Goal: Task Accomplishment & Management: Use online tool/utility

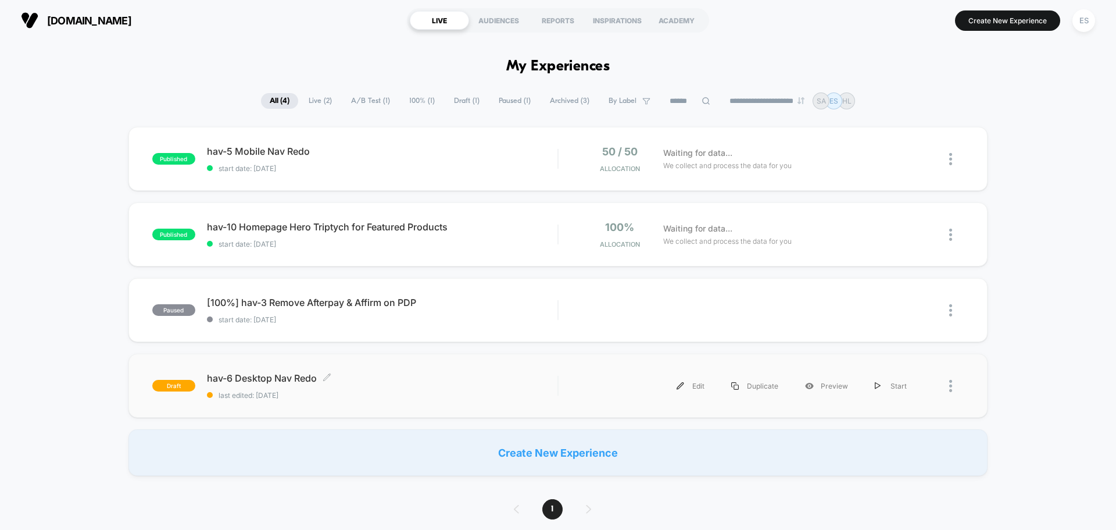
click at [291, 381] on span "hav-6 Desktop Nav Redo Click to edit experience details" at bounding box center [382, 378] width 351 height 12
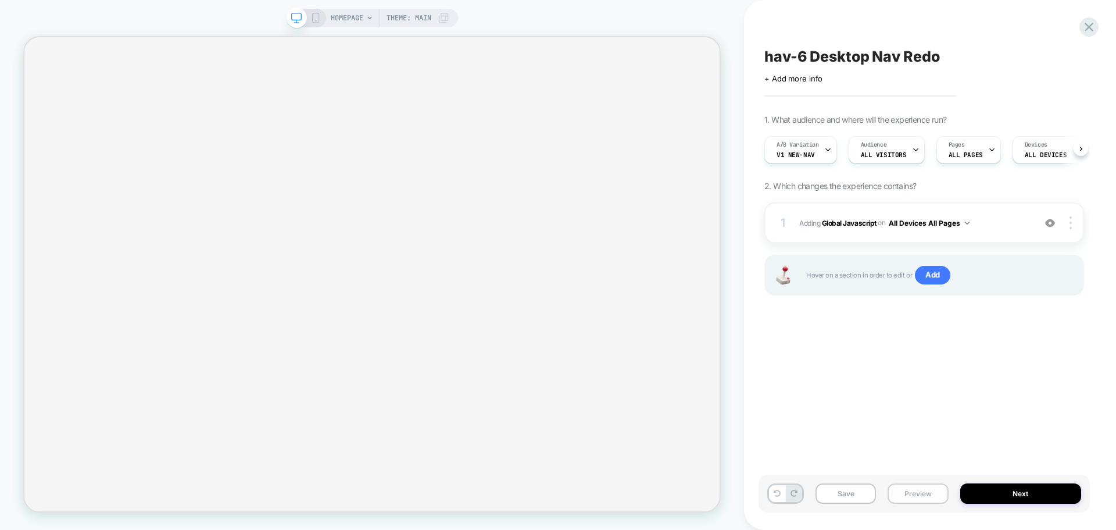
scroll to position [0, 1]
click at [919, 491] on button "Preview" at bounding box center [918, 493] width 60 height 20
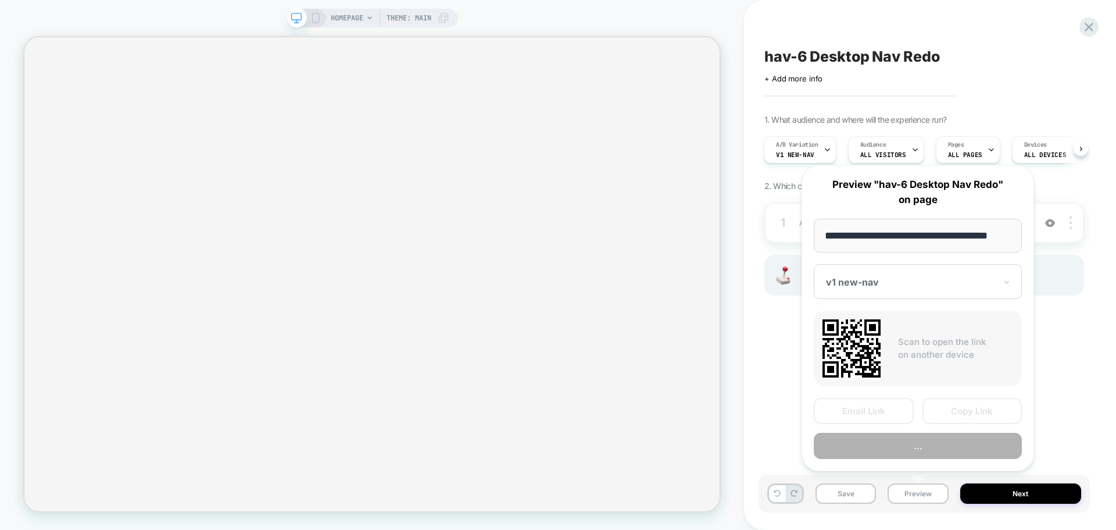
scroll to position [0, 0]
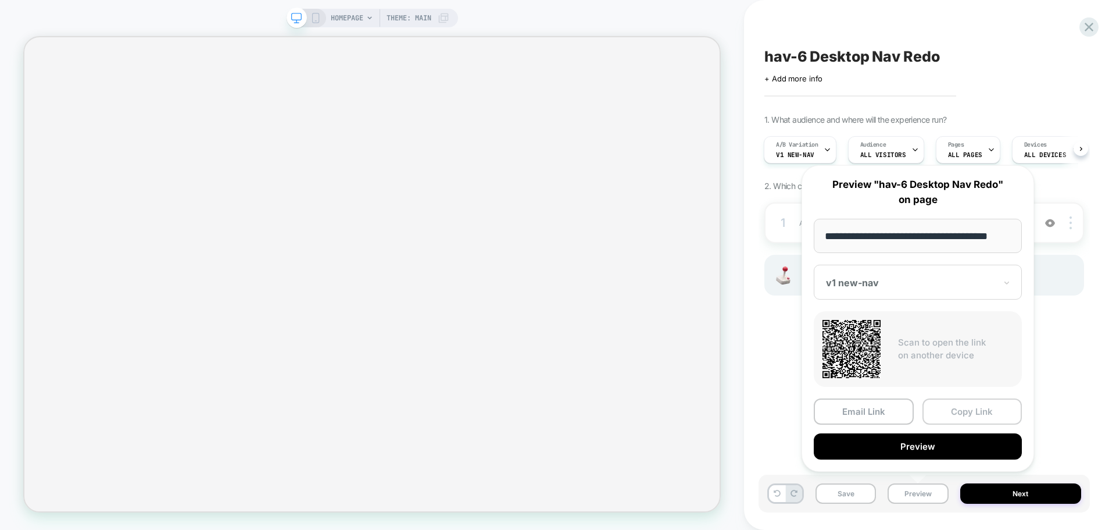
click at [968, 408] on button "Copy Link" at bounding box center [973, 411] width 100 height 26
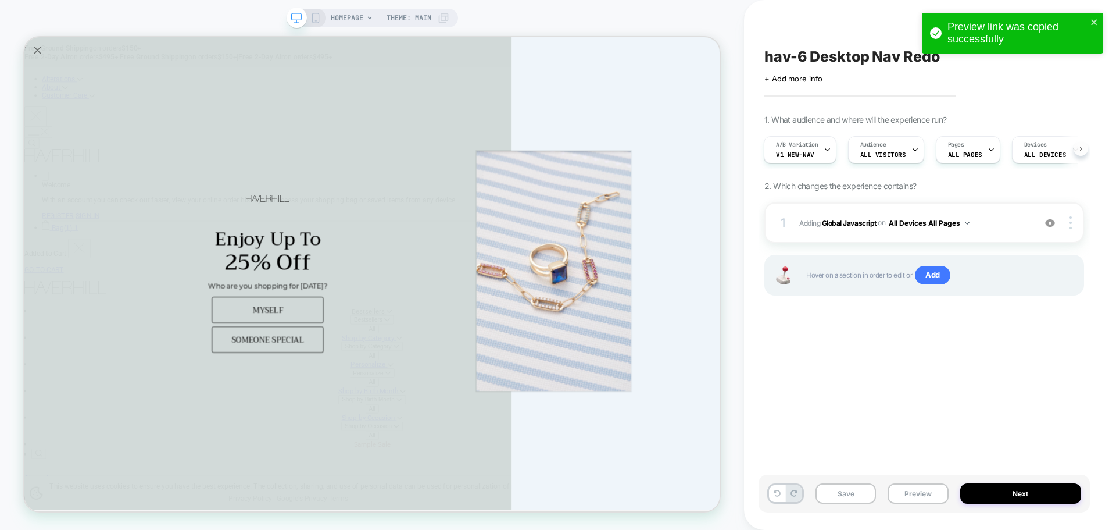
click at [1078, 150] on button at bounding box center [1081, 148] width 15 height 15
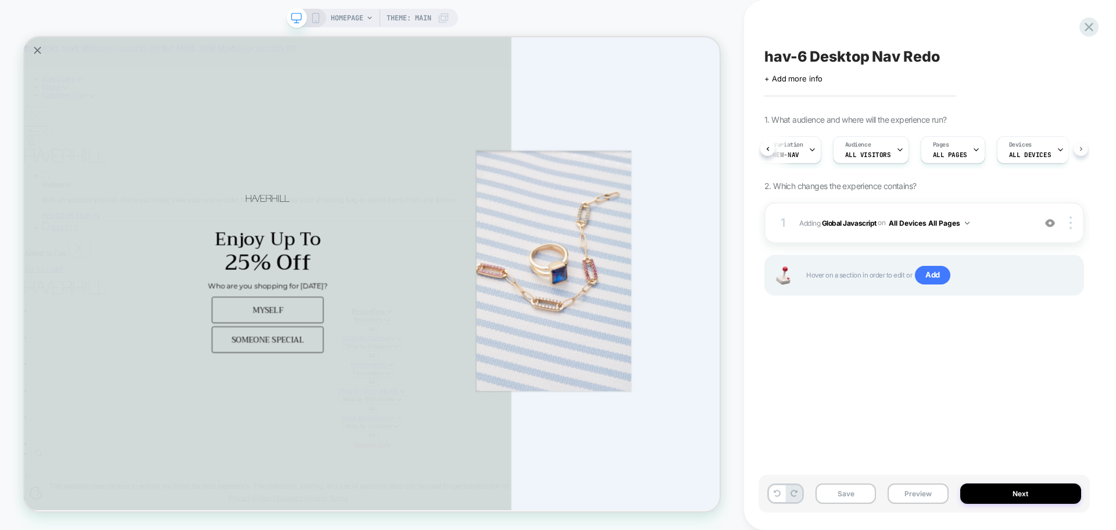
click at [1080, 149] on icon at bounding box center [1081, 149] width 5 height 5
click at [1075, 151] on button at bounding box center [1081, 148] width 15 height 15
click at [923, 500] on button "Preview" at bounding box center [918, 493] width 60 height 20
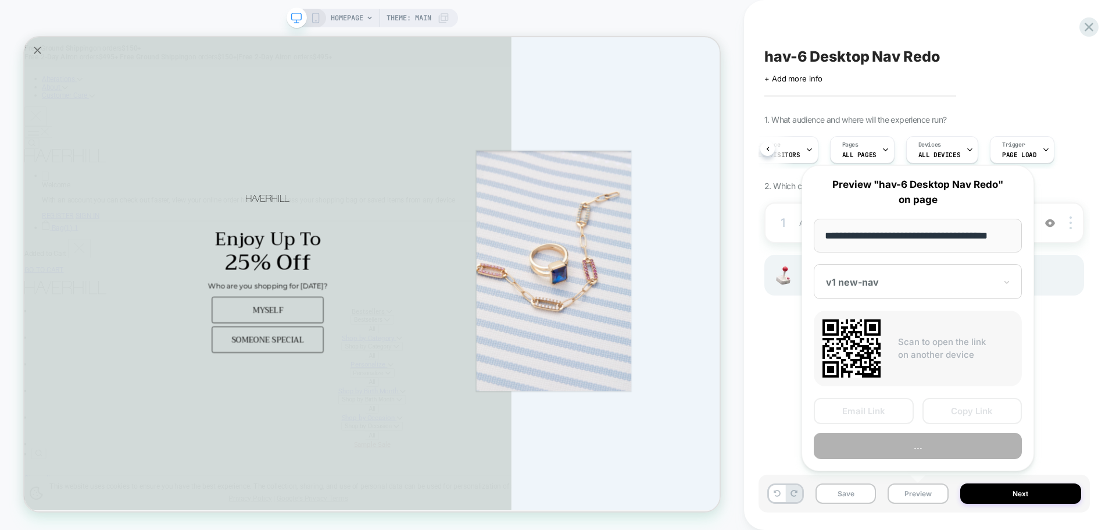
scroll to position [0, 7]
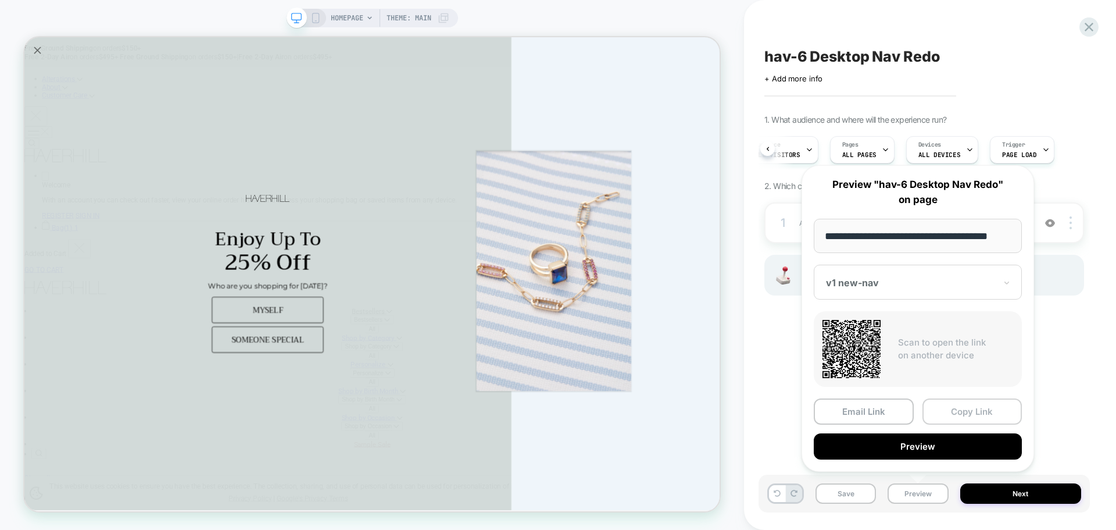
click at [937, 413] on button "Copy Link" at bounding box center [973, 411] width 100 height 26
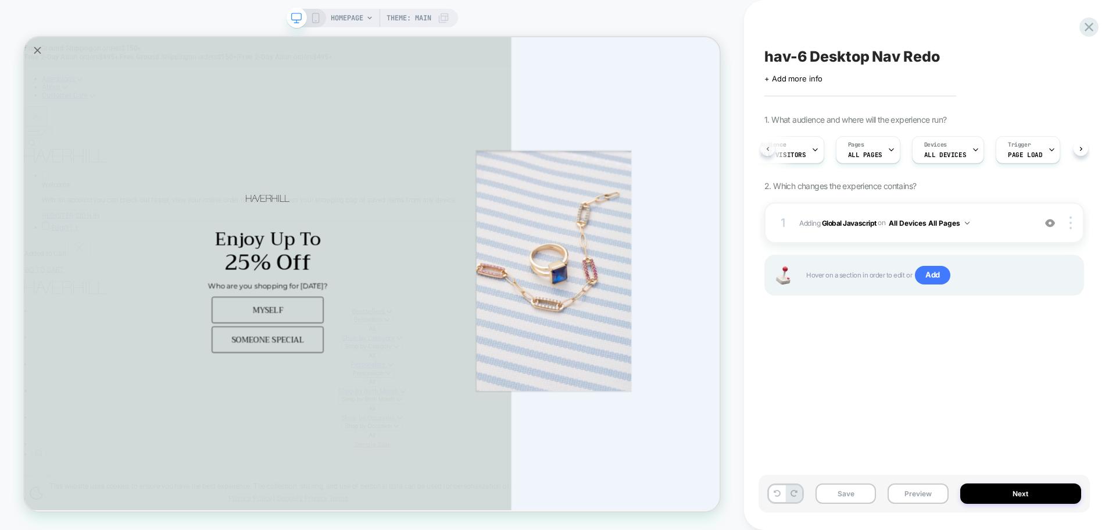
click at [769, 149] on icon at bounding box center [768, 149] width 5 height 5
click at [770, 147] on button at bounding box center [768, 148] width 15 height 15
click at [766, 144] on button at bounding box center [768, 148] width 15 height 15
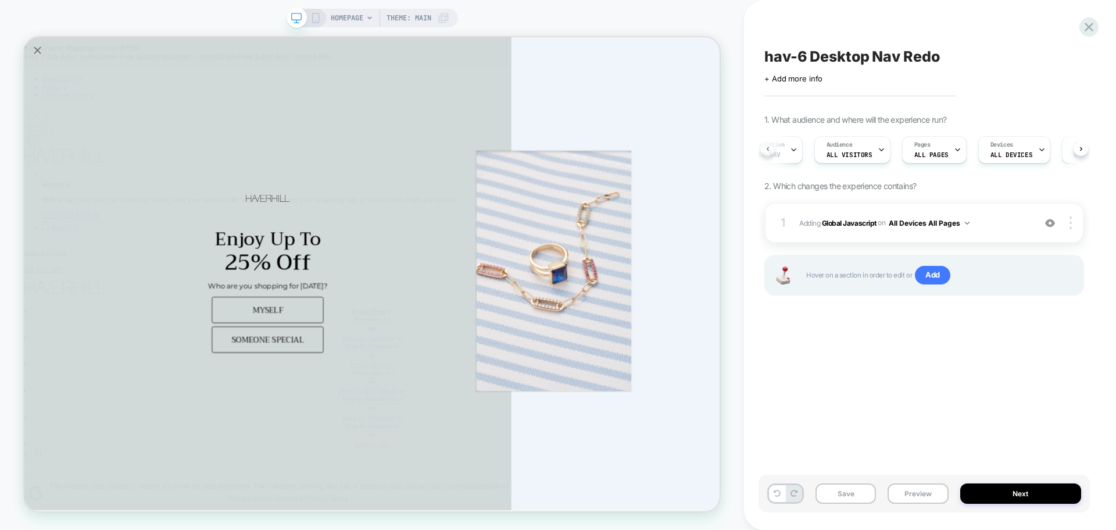
click at [767, 148] on icon at bounding box center [767, 149] width 2 height 4
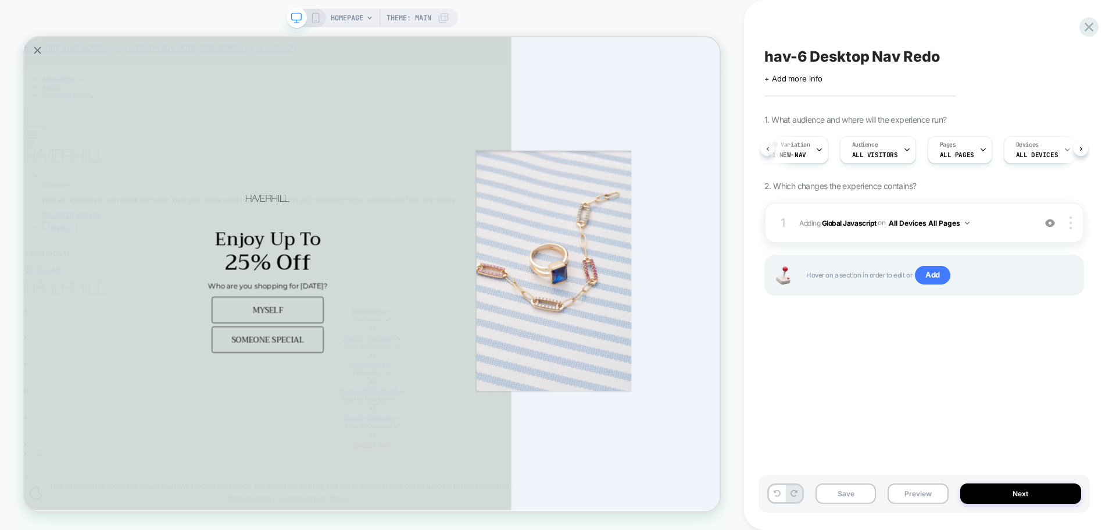
click at [767, 148] on div "A/B Variation v1 new-nav" at bounding box center [789, 150] width 66 height 26
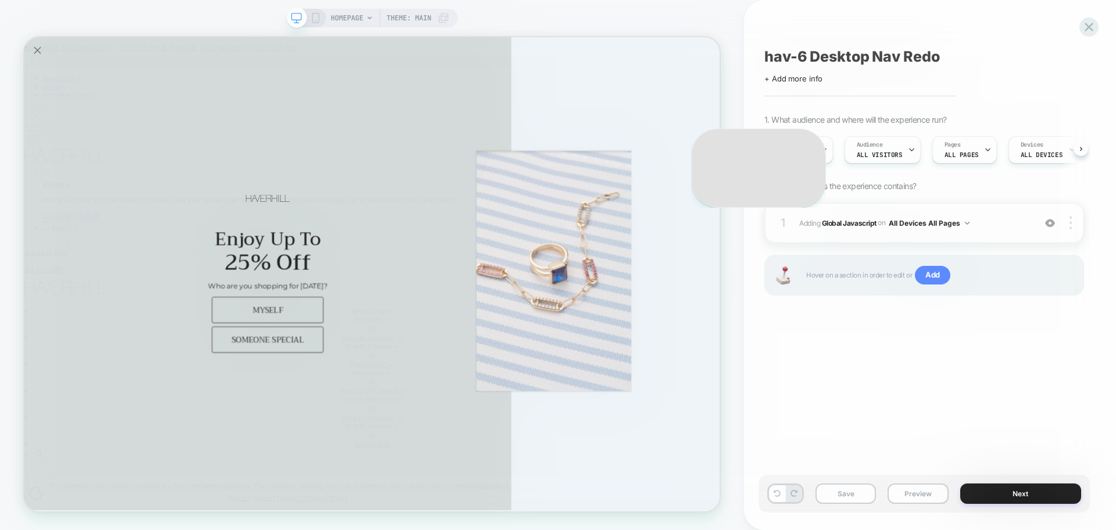
click at [767, 148] on div "Select A/B Variation Original No changes ** v1 new-nav 1 Changes Remove Editing…" at bounding box center [758, 167] width 135 height 78
click at [767, 149] on div "Select A/B Variation Original No changes ** v1 new-nav 1 Changes Remove Editing…" at bounding box center [758, 167] width 135 height 78
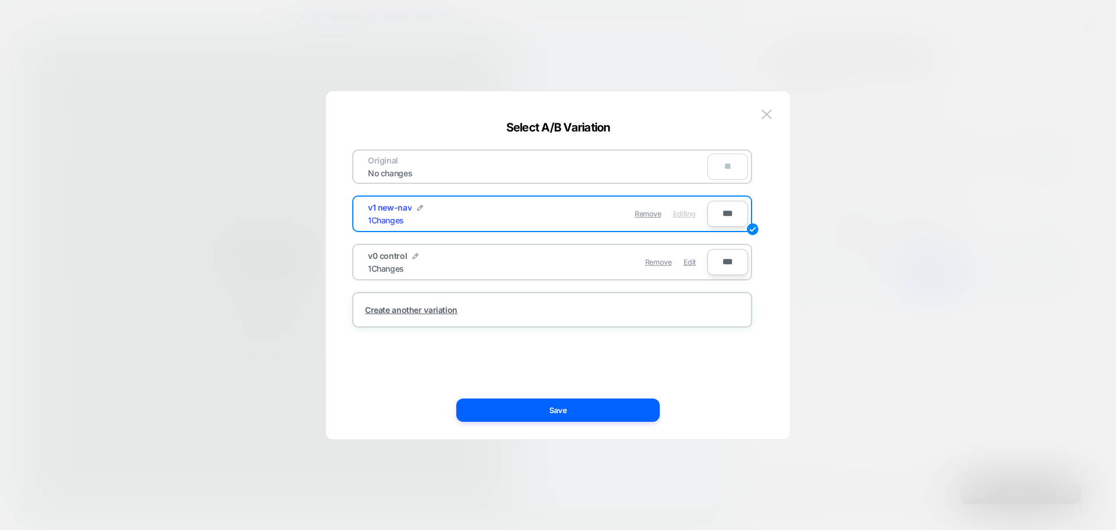
click at [1037, 74] on div at bounding box center [558, 265] width 1116 height 530
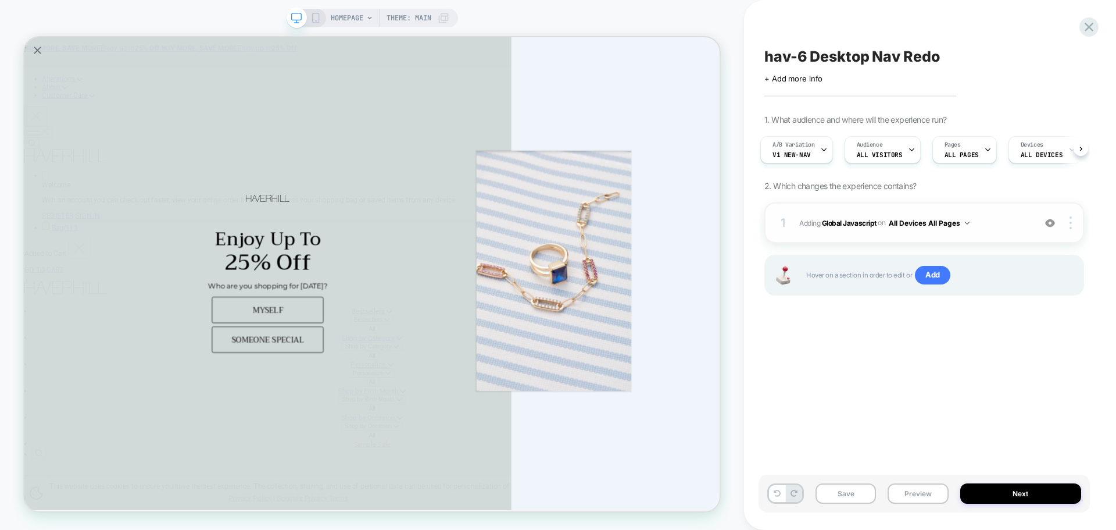
click at [840, 217] on span "Adding Global Javascript on All Devices All Pages" at bounding box center [914, 223] width 230 height 15
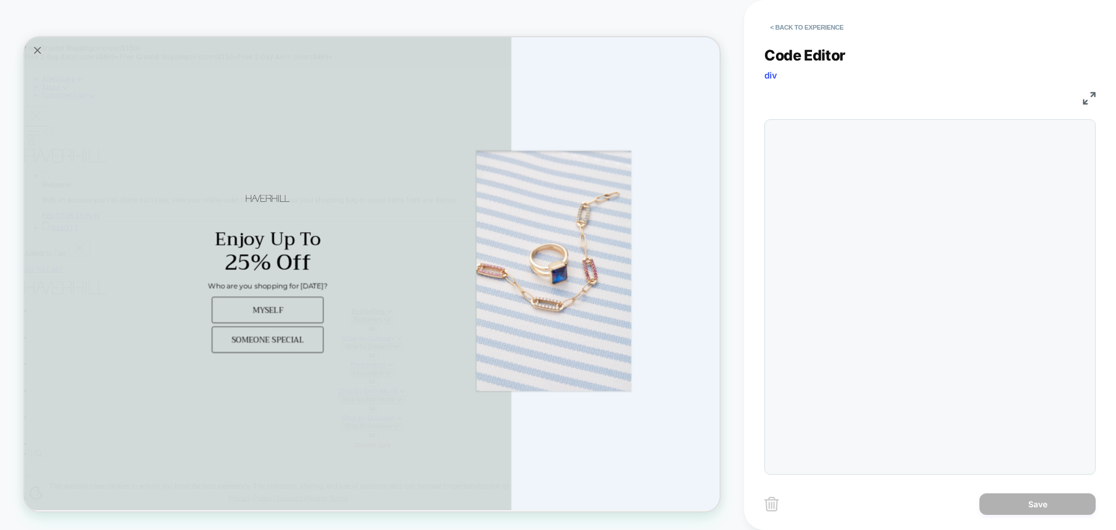
click at [906, 265] on div at bounding box center [930, 296] width 331 height 355
click at [802, 26] on button "< Back to experience" at bounding box center [807, 27] width 85 height 19
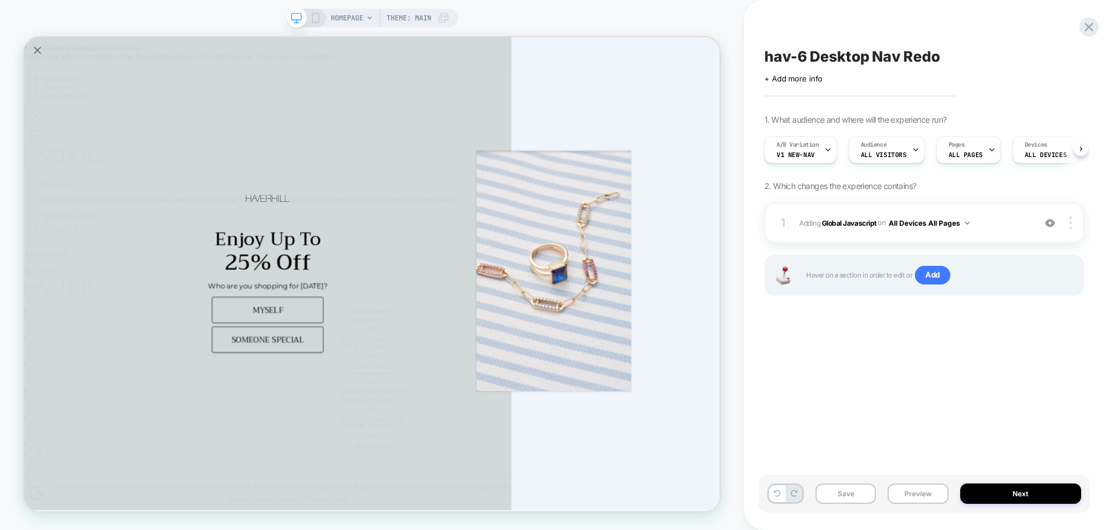
scroll to position [0, 1]
click at [851, 230] on span "Adding Global Javascript on All Devices All Pages" at bounding box center [914, 223] width 230 height 15
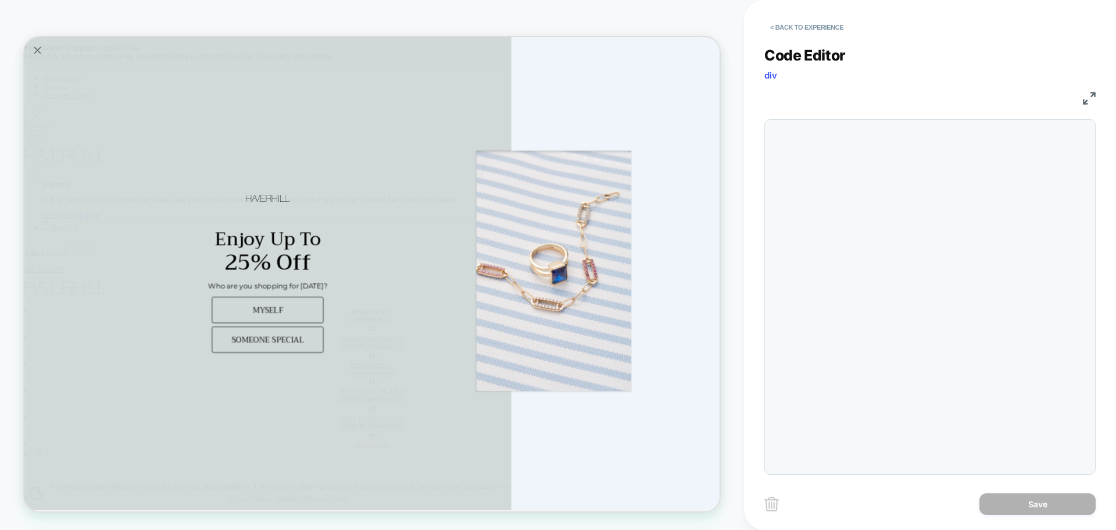
click at [894, 201] on div at bounding box center [930, 296] width 331 height 355
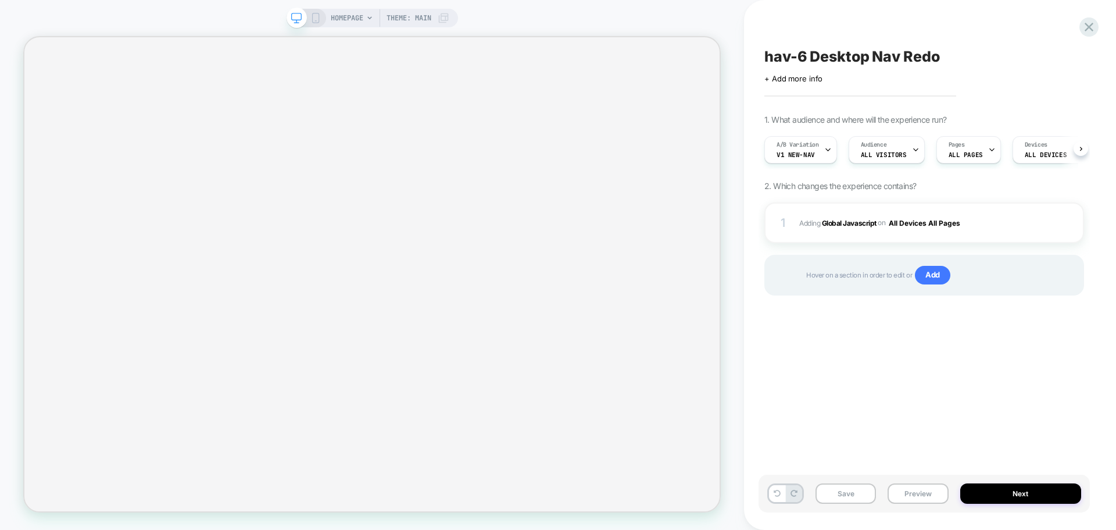
scroll to position [0, 1]
click at [854, 221] on b "Global Javascript" at bounding box center [849, 222] width 55 height 9
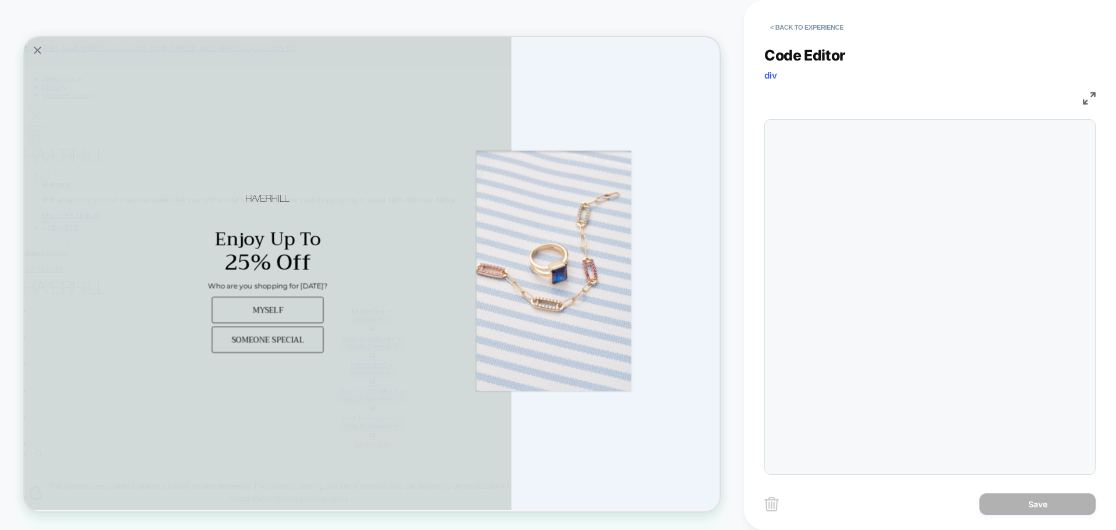
scroll to position [0, 0]
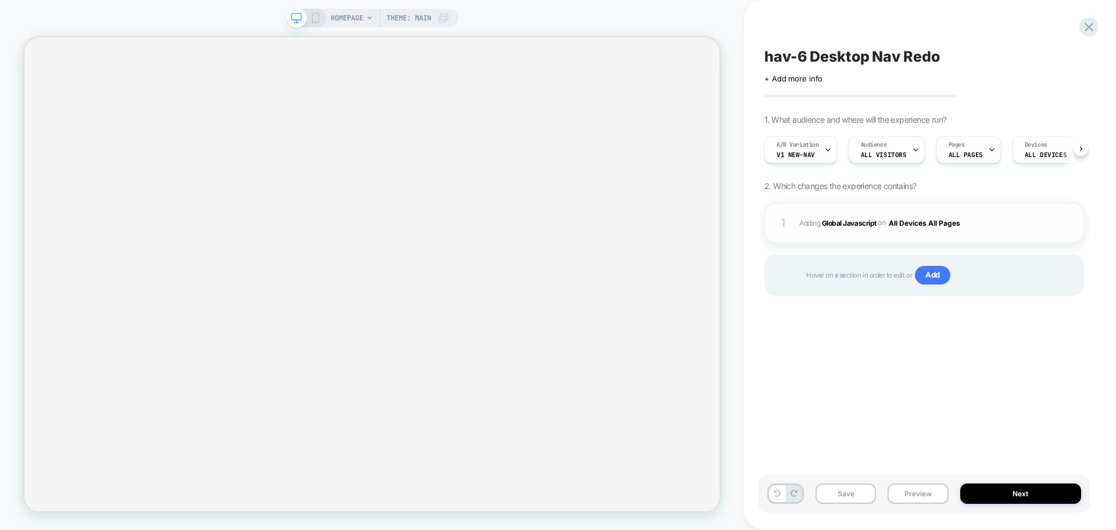
scroll to position [0, 1]
click at [834, 221] on b "Global Javascript" at bounding box center [849, 222] width 55 height 9
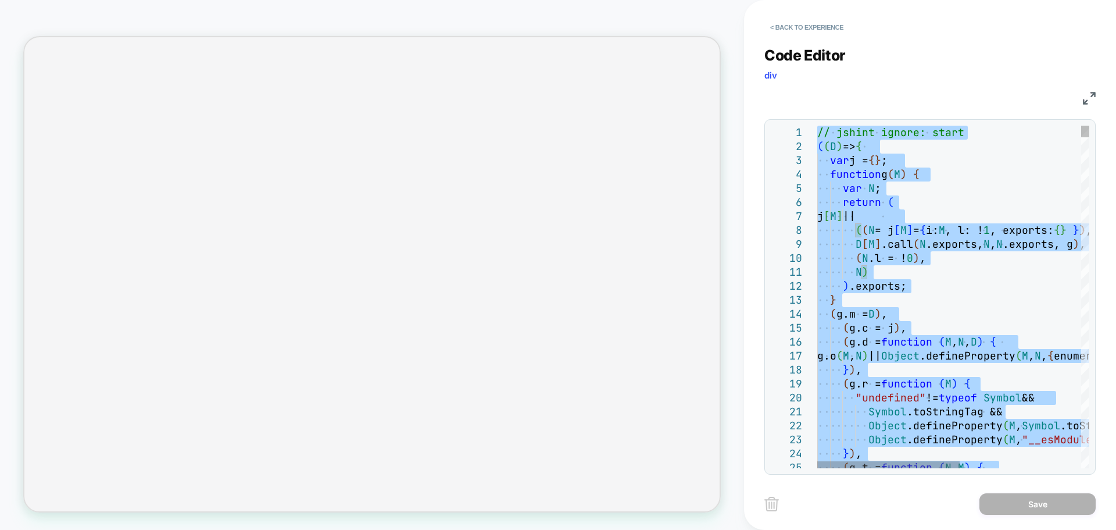
type textarea "**********"
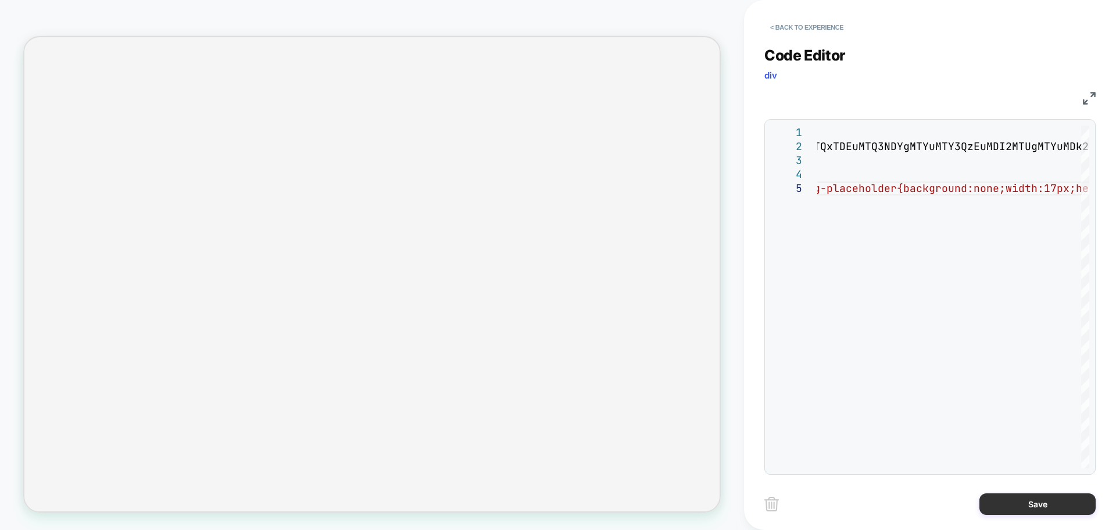
click at [1023, 507] on button "Save" at bounding box center [1038, 504] width 116 height 22
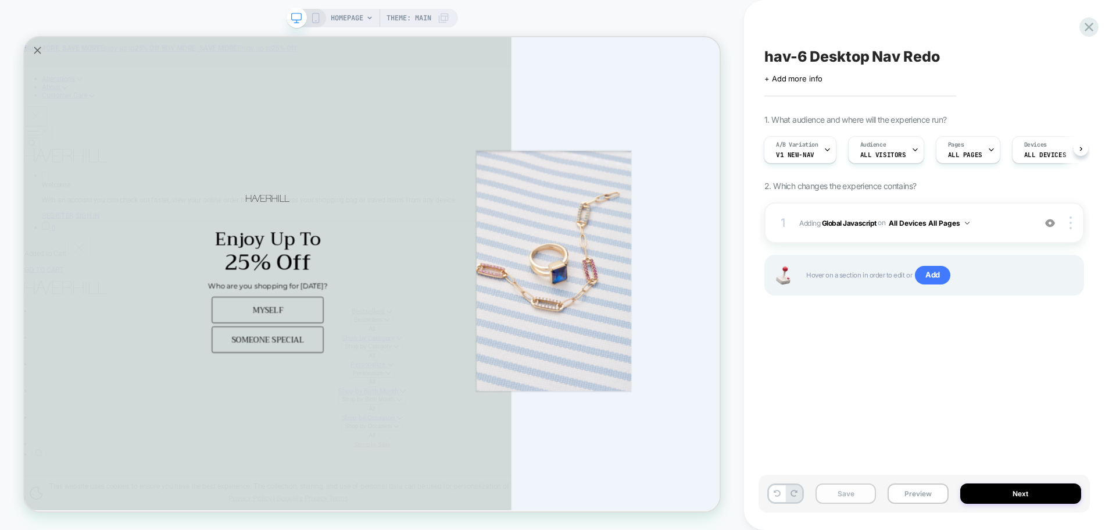
click at [847, 495] on button "Save" at bounding box center [846, 493] width 60 height 20
click at [849, 491] on button "Save" at bounding box center [846, 493] width 60 height 20
click at [856, 492] on button "Save" at bounding box center [846, 493] width 60 height 20
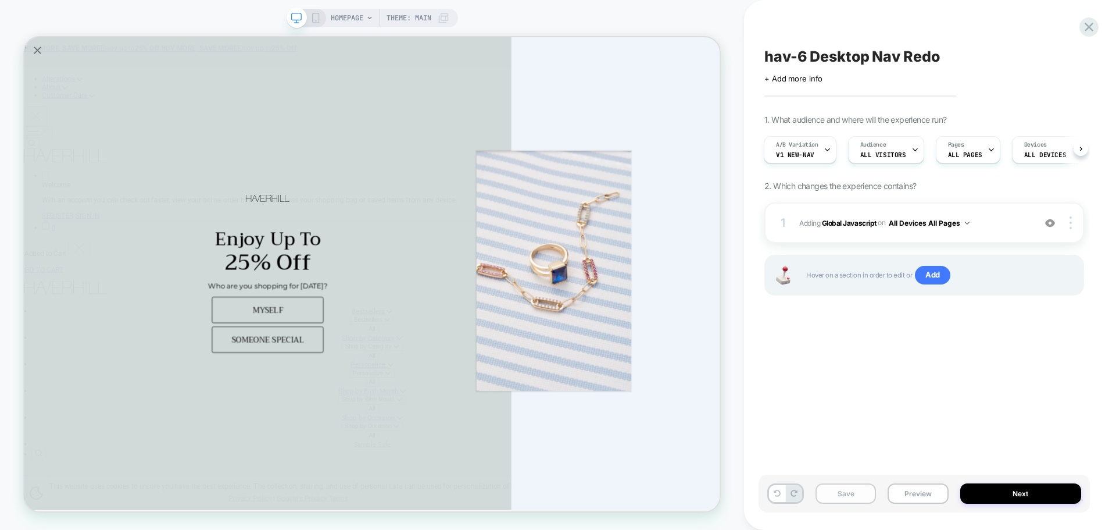
click at [856, 492] on button "Save" at bounding box center [846, 493] width 60 height 20
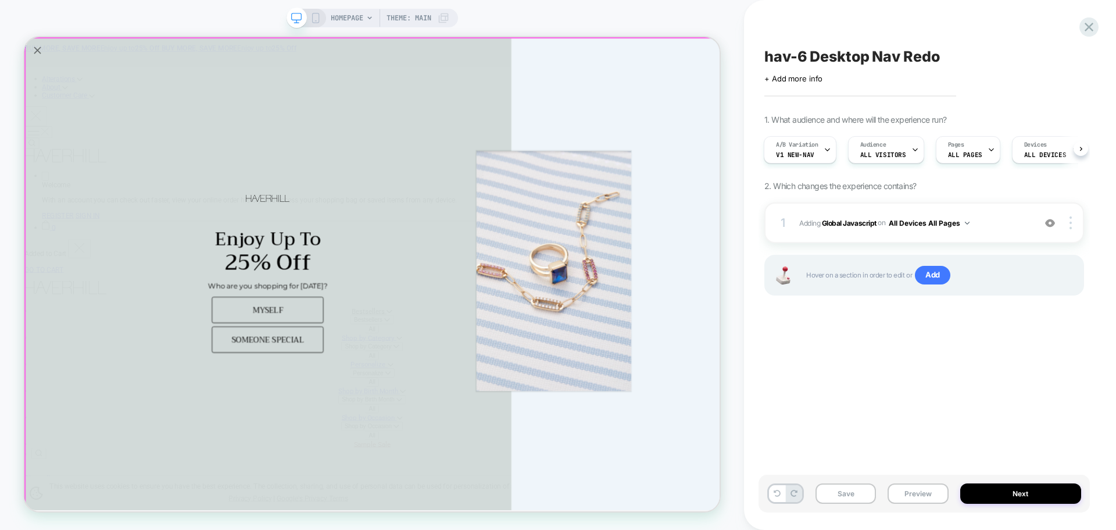
click at [676, 229] on div "Alia popup" at bounding box center [730, 349] width 206 height 320
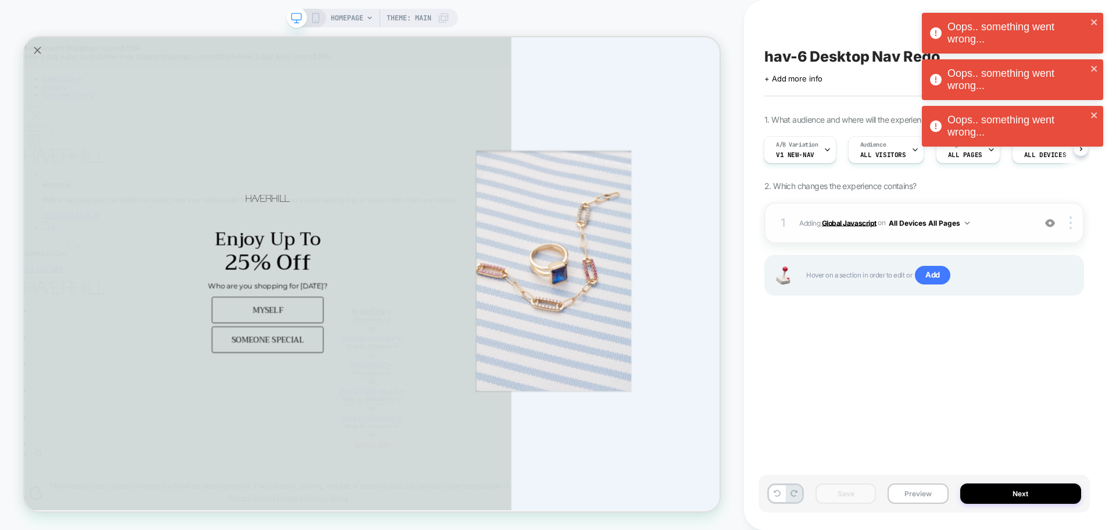
click at [844, 225] on b "Global Javascript" at bounding box center [849, 222] width 55 height 9
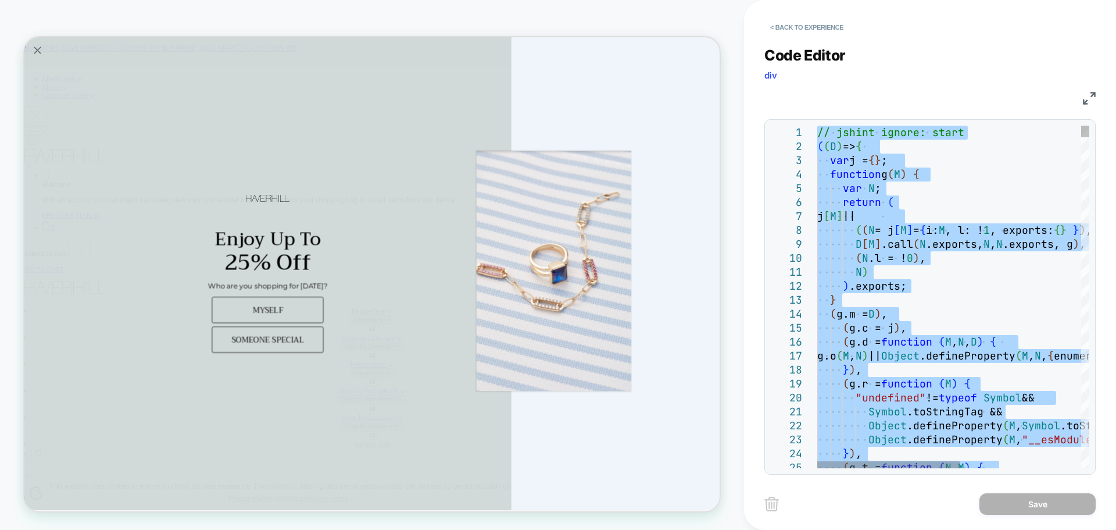
type textarea "**********"
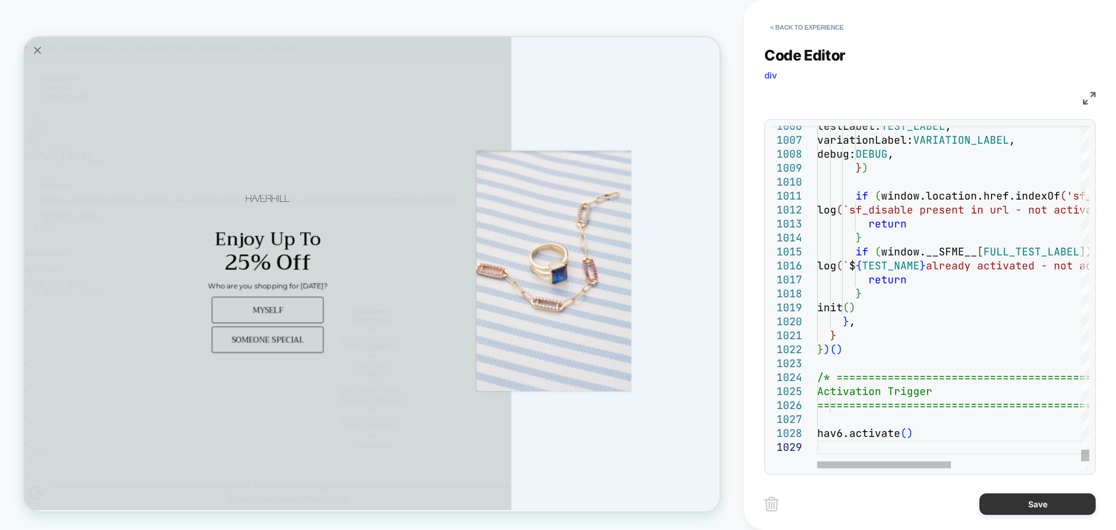
click at [1058, 504] on button "Save" at bounding box center [1038, 504] width 116 height 22
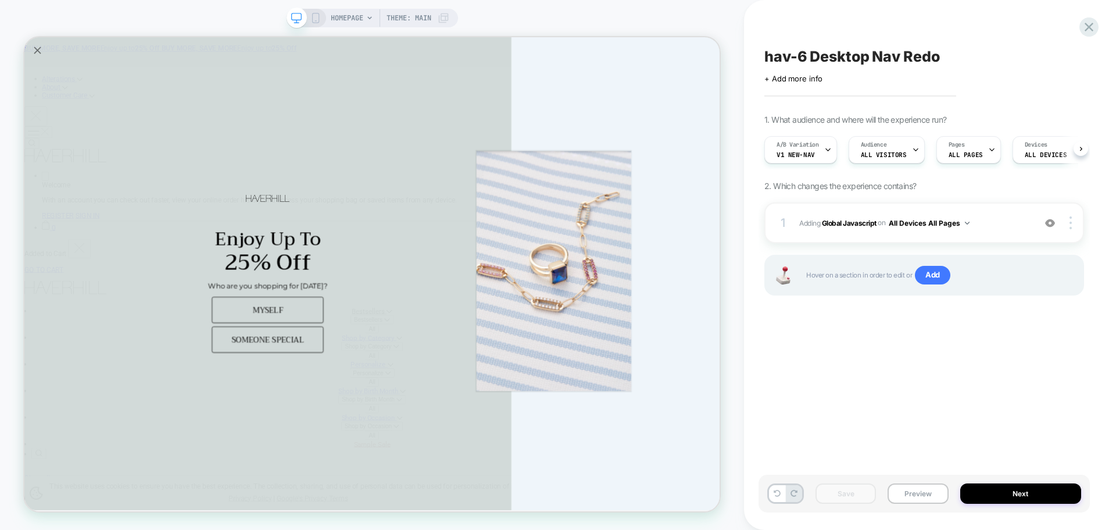
scroll to position [0, 1]
click at [864, 226] on b "Global Javascript" at bounding box center [849, 222] width 55 height 9
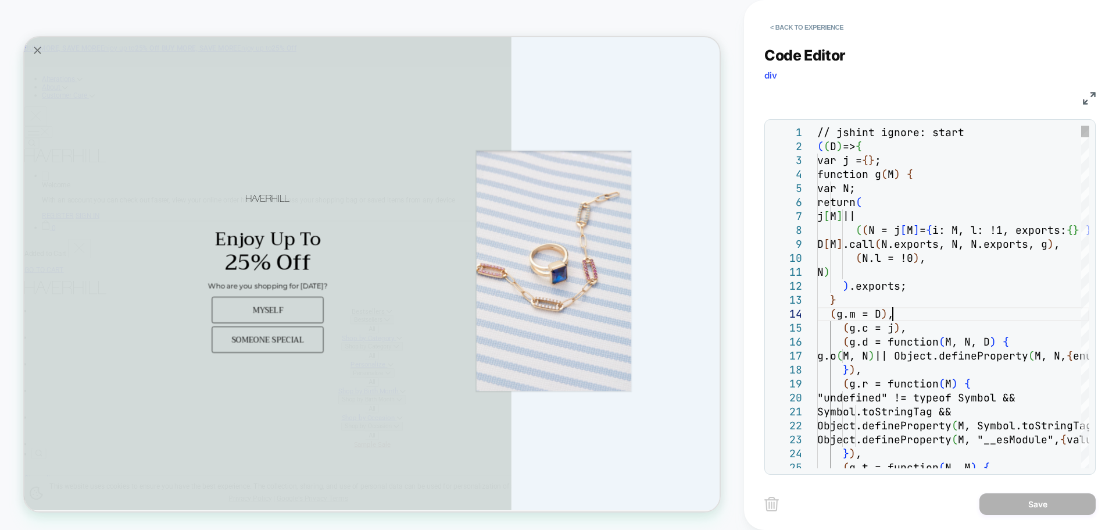
scroll to position [0, 0]
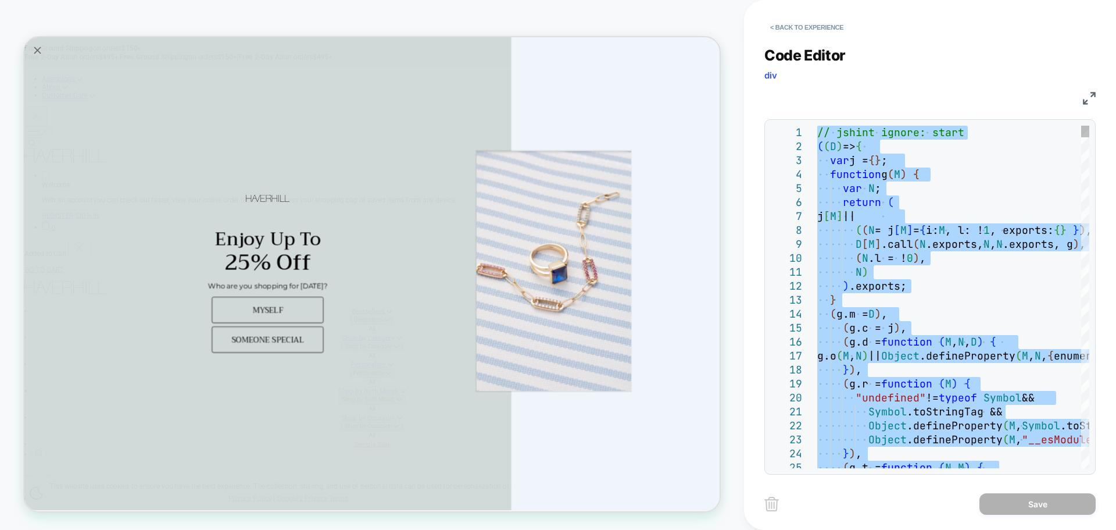
type textarea "**********"
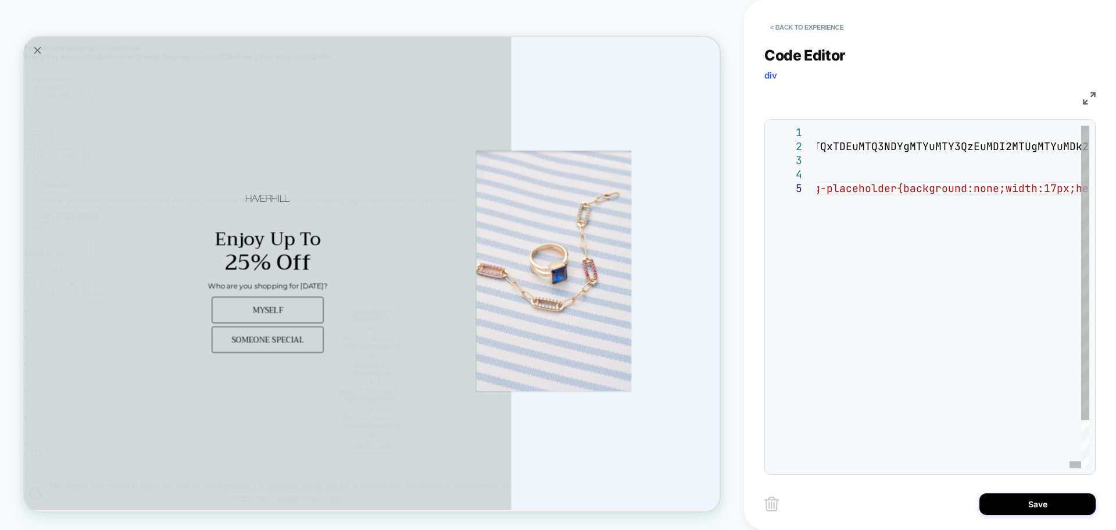
click at [1026, 487] on div "< Back to experience Code Editor div JS 1 2 3 4 5 // jshint ignore: start (D=>{…" at bounding box center [930, 265] width 331 height 530
click at [1019, 502] on button "Save" at bounding box center [1038, 504] width 116 height 22
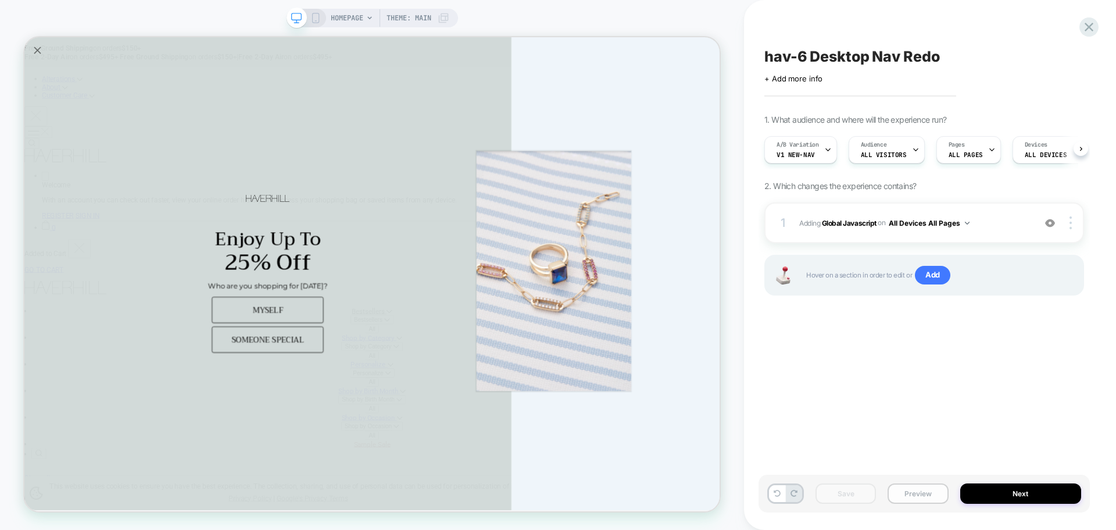
scroll to position [0, 1]
click at [838, 219] on b "Global Javascript" at bounding box center [849, 222] width 55 height 9
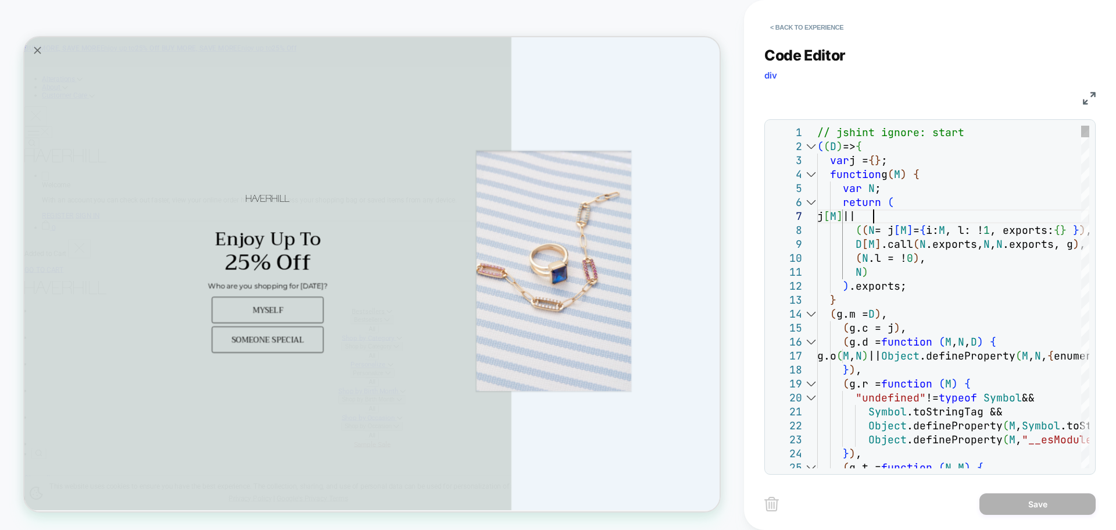
scroll to position [0, 0]
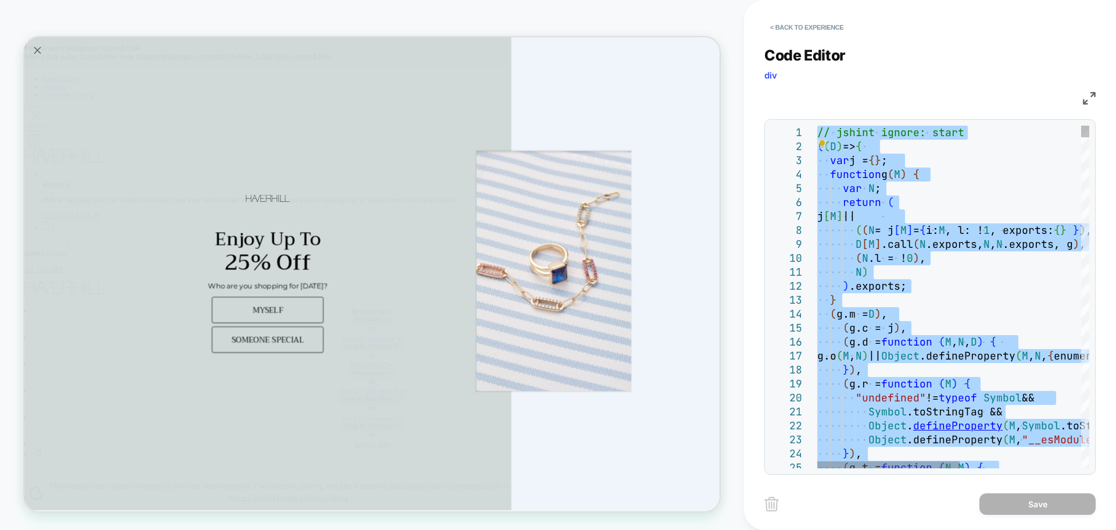
type textarea "**********"
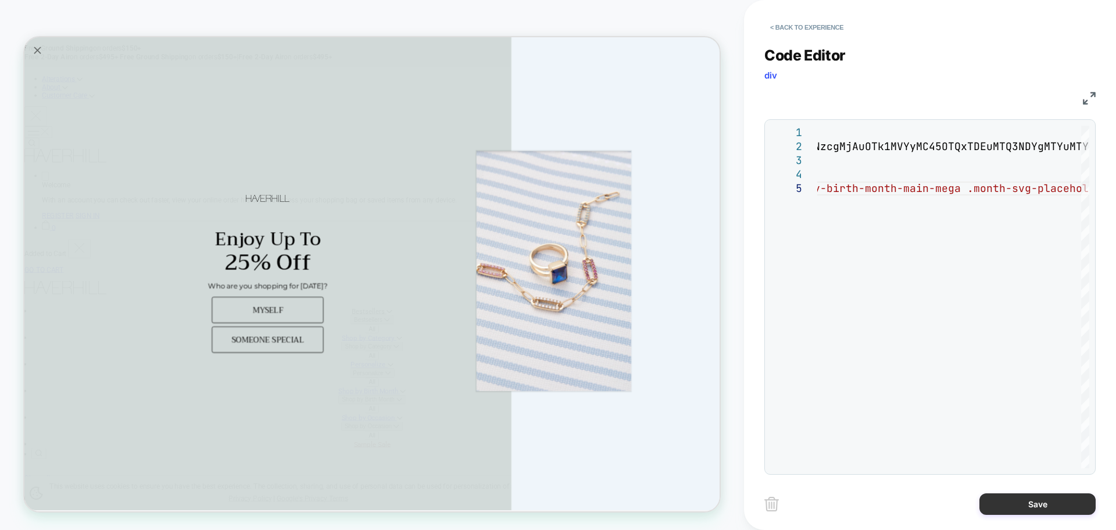
click at [1008, 511] on button "Save" at bounding box center [1038, 504] width 116 height 22
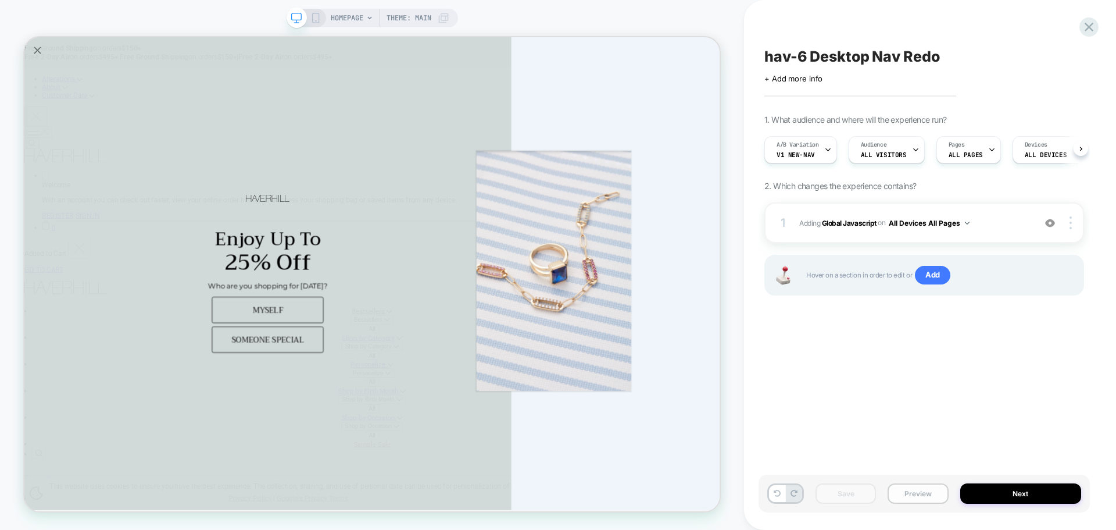
scroll to position [0, 1]
click at [922, 497] on button "Preview" at bounding box center [918, 493] width 60 height 20
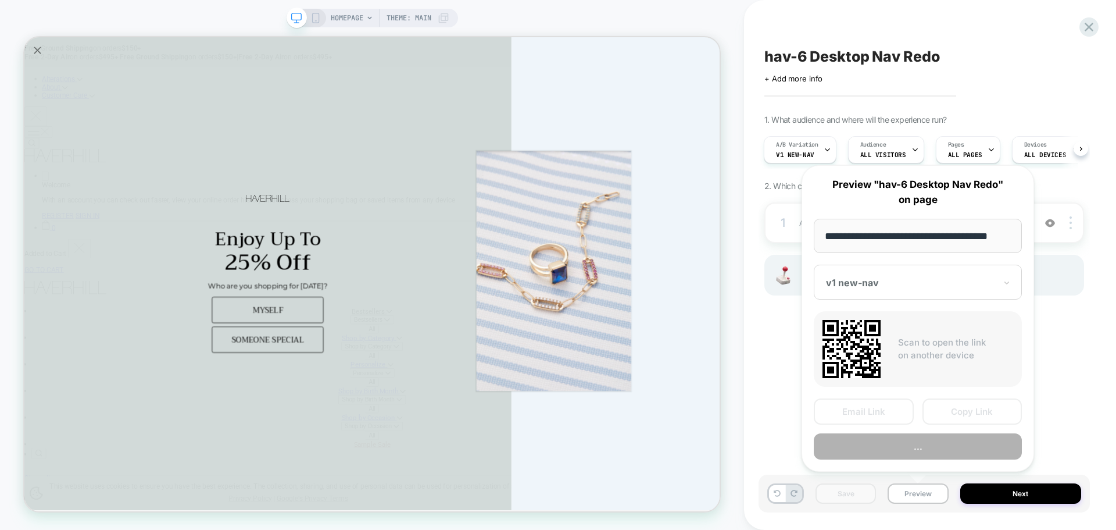
scroll to position [0, 0]
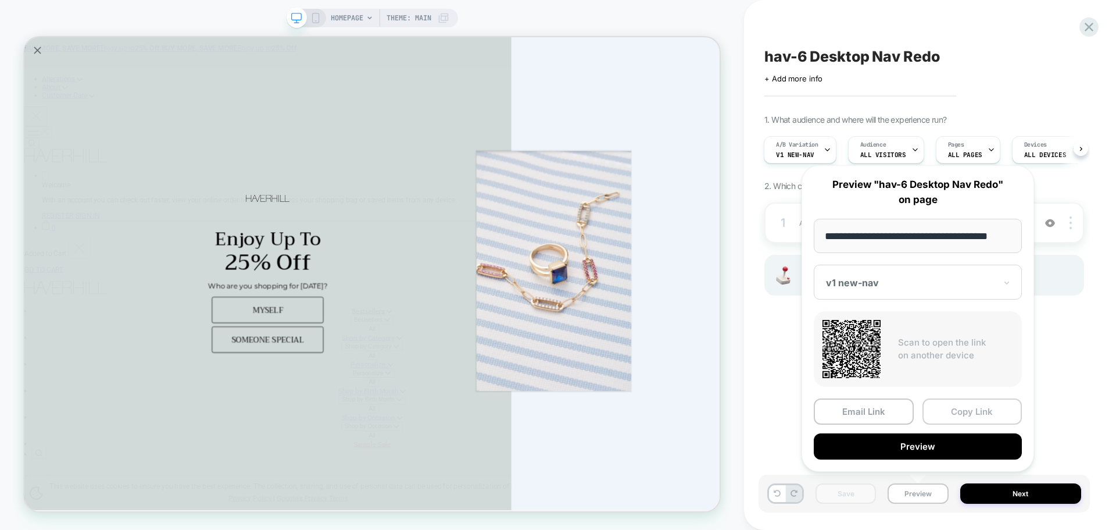
click at [990, 411] on button "Copy Link" at bounding box center [973, 411] width 100 height 26
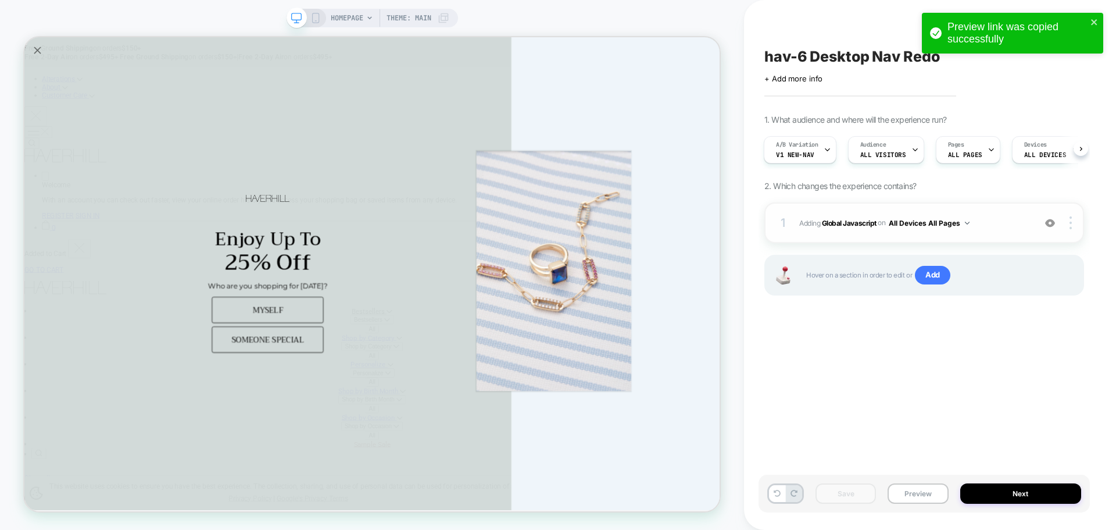
click at [859, 231] on div "1 Adding Global Javascript on All Devices All Pages Add Before Add After Target…" at bounding box center [925, 222] width 320 height 41
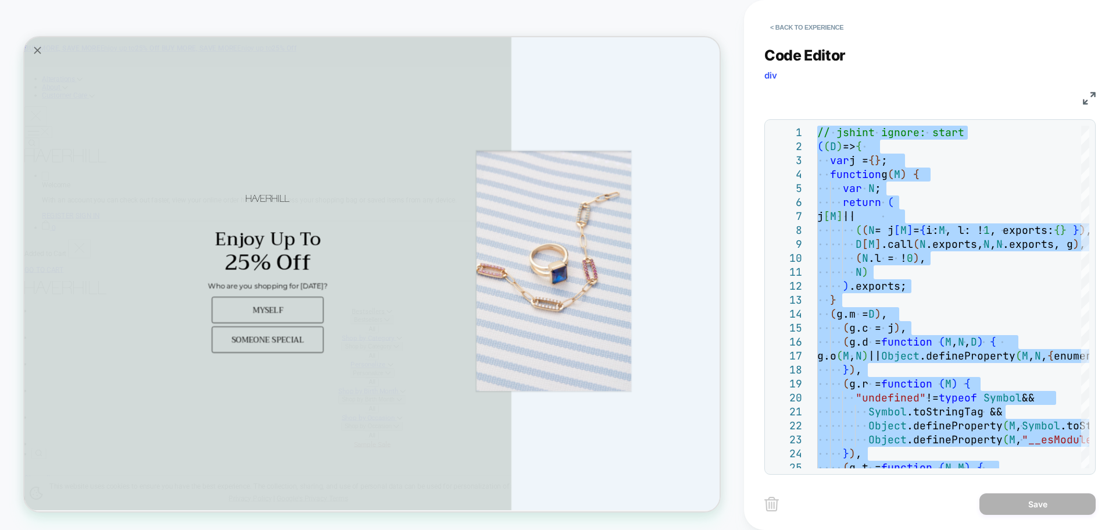
type textarea "**********"
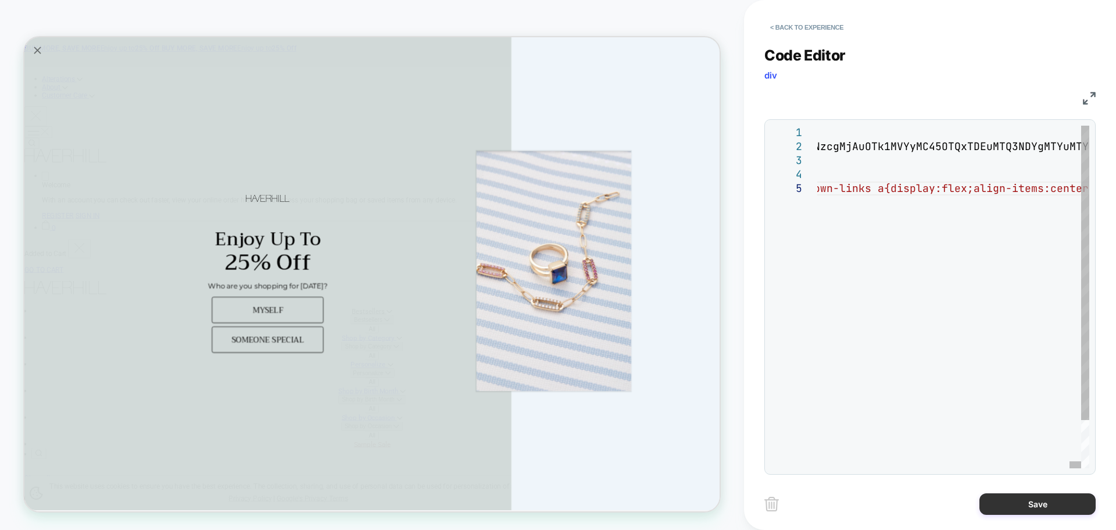
click at [1026, 513] on button "Save" at bounding box center [1038, 504] width 116 height 22
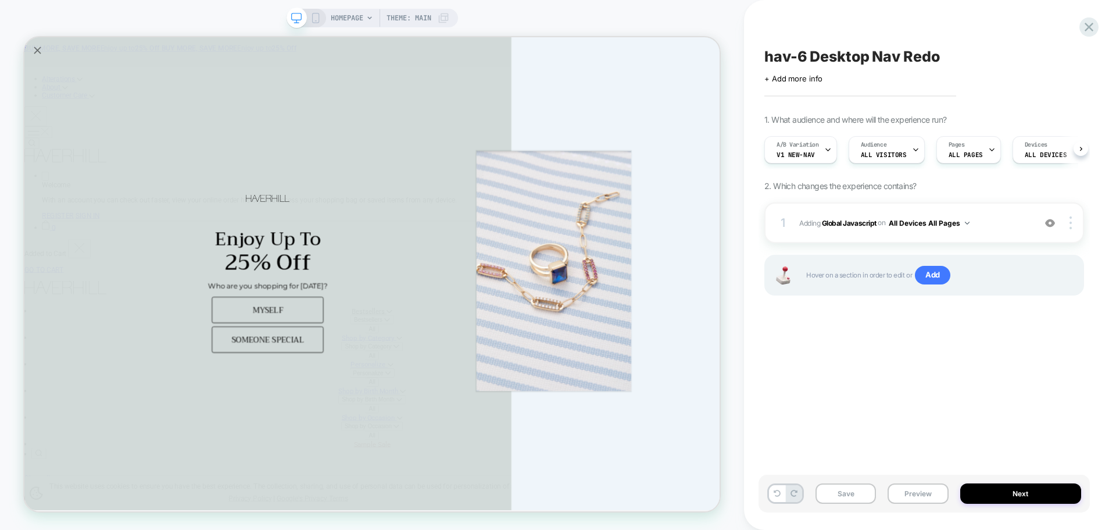
scroll to position [0, 1]
click at [845, 504] on div "Save Preview Next" at bounding box center [924, 493] width 331 height 38
click at [853, 497] on button "Save" at bounding box center [846, 493] width 60 height 20
click at [855, 496] on button "Save" at bounding box center [846, 493] width 60 height 20
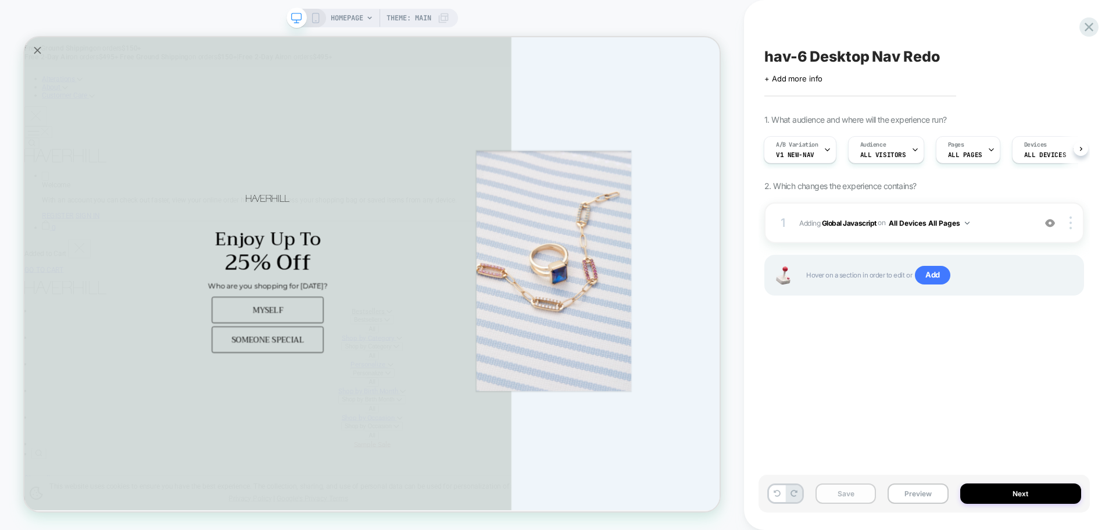
click at [855, 496] on button "Save" at bounding box center [846, 493] width 60 height 20
click at [366, 525] on div "HOMEPAGE Theme: MAIN" at bounding box center [372, 265] width 744 height 530
click at [860, 495] on button "Save" at bounding box center [846, 493] width 60 height 20
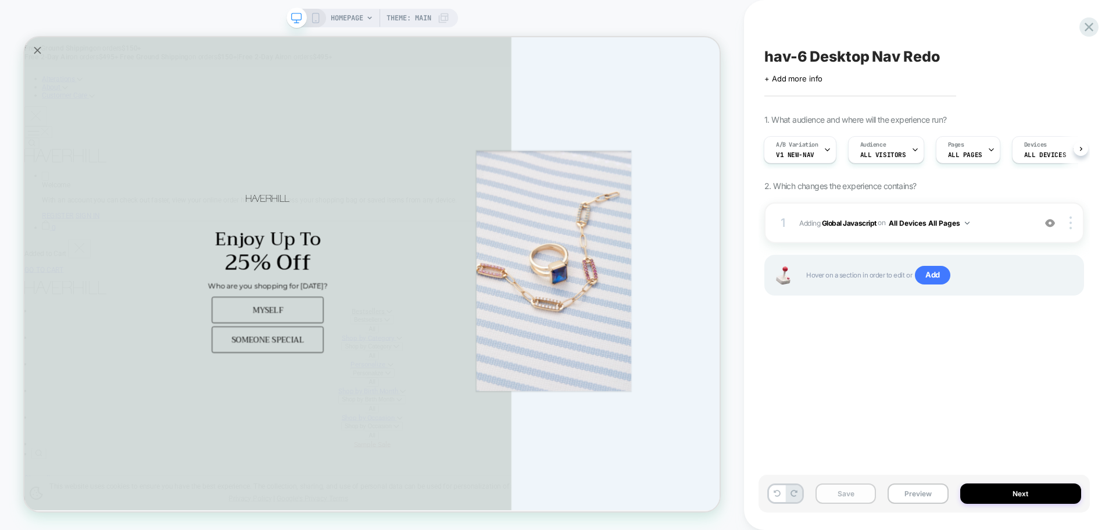
click at [860, 495] on button "Save" at bounding box center [846, 493] width 60 height 20
click at [837, 496] on button "Save" at bounding box center [846, 493] width 60 height 20
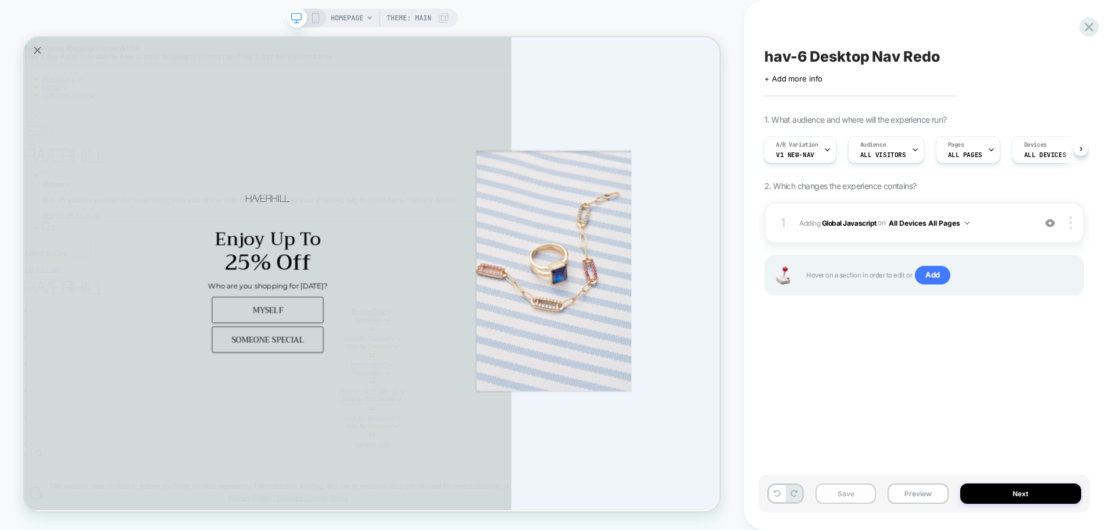
click at [858, 490] on button "Save" at bounding box center [846, 493] width 60 height 20
click at [829, 498] on button "Save" at bounding box center [846, 493] width 60 height 20
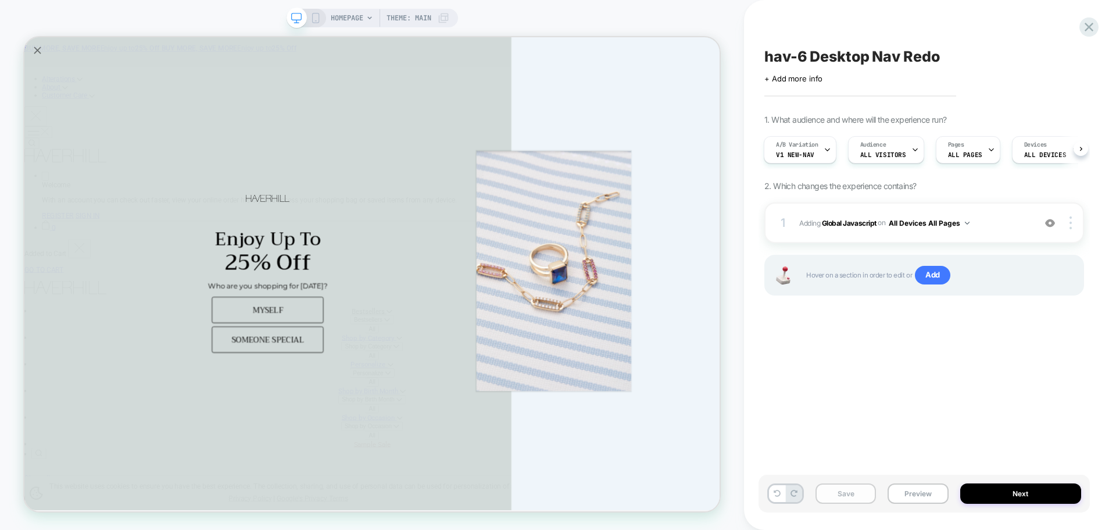
click at [829, 498] on button "Save" at bounding box center [846, 493] width 60 height 20
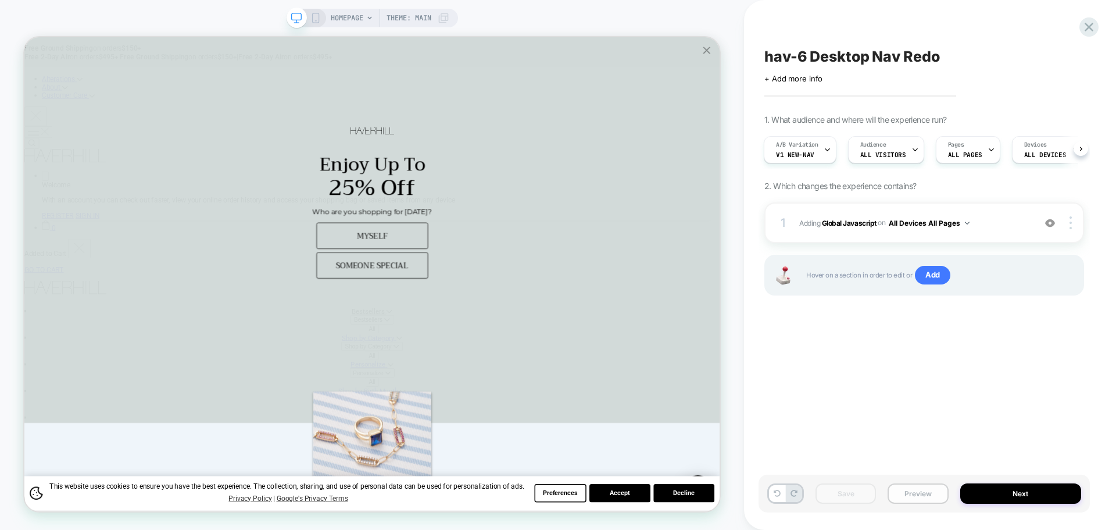
click at [910, 490] on button "Preview" at bounding box center [918, 493] width 60 height 20
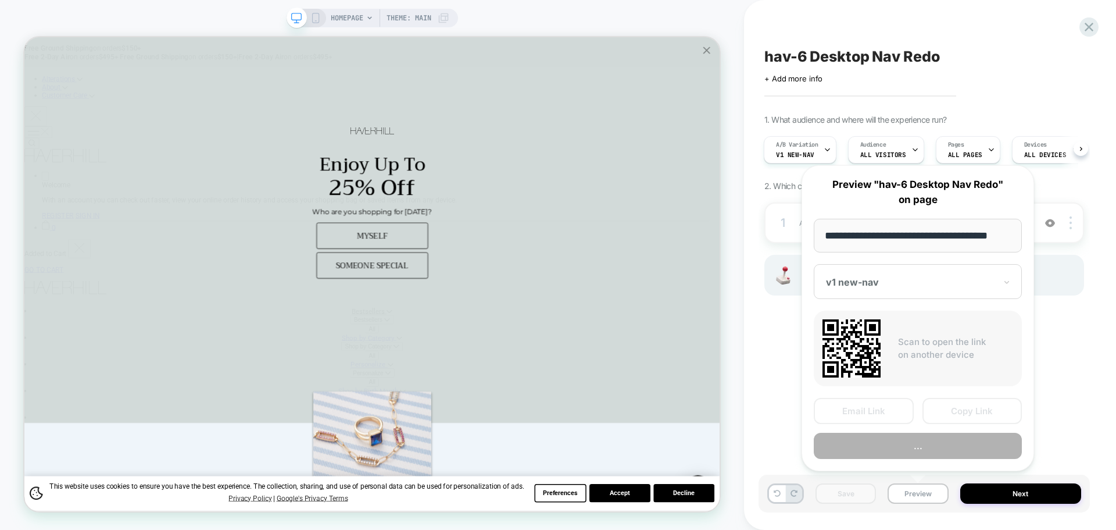
scroll to position [0, 7]
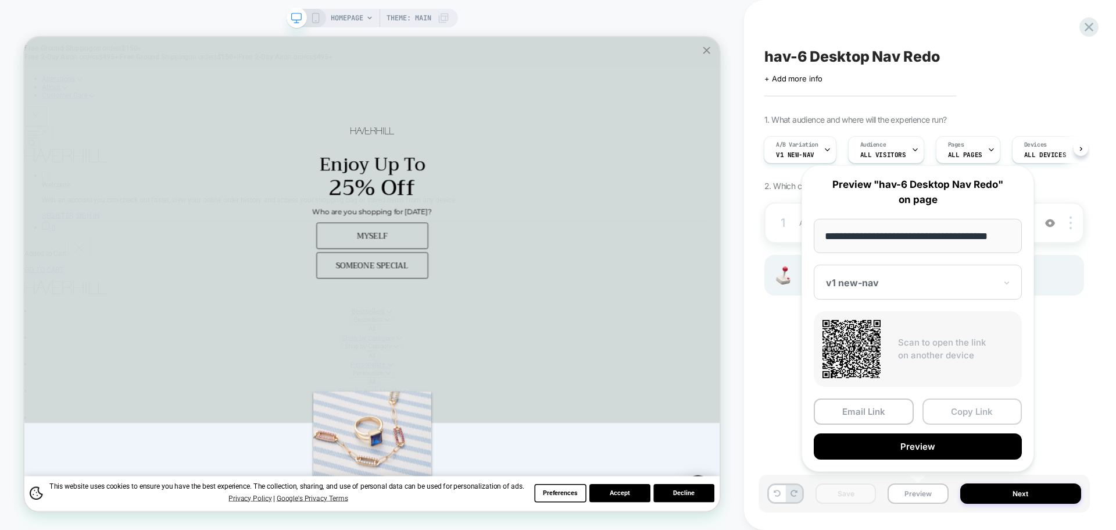
click at [968, 410] on button "Copy Link" at bounding box center [973, 411] width 100 height 26
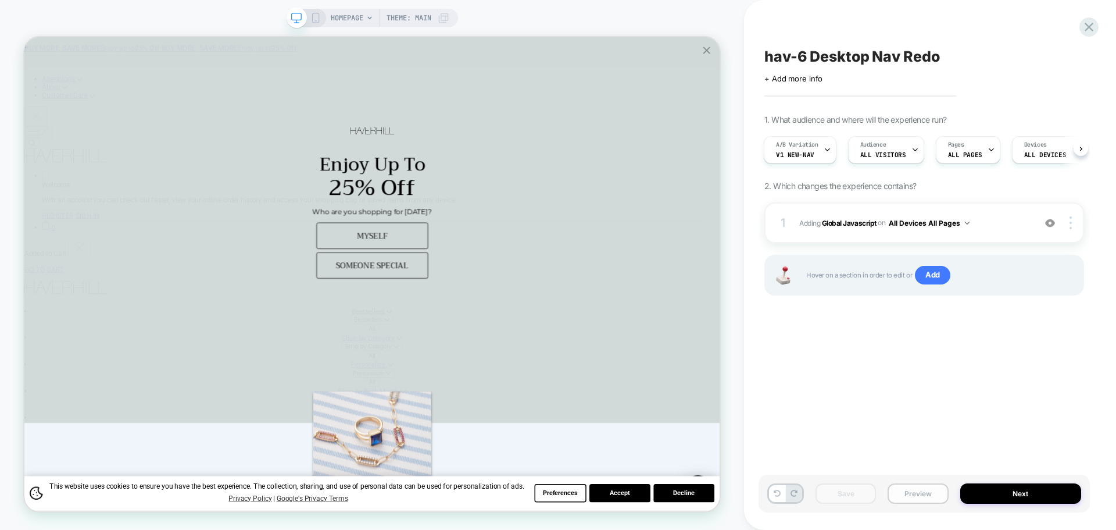
click at [918, 495] on button "Preview" at bounding box center [918, 493] width 60 height 20
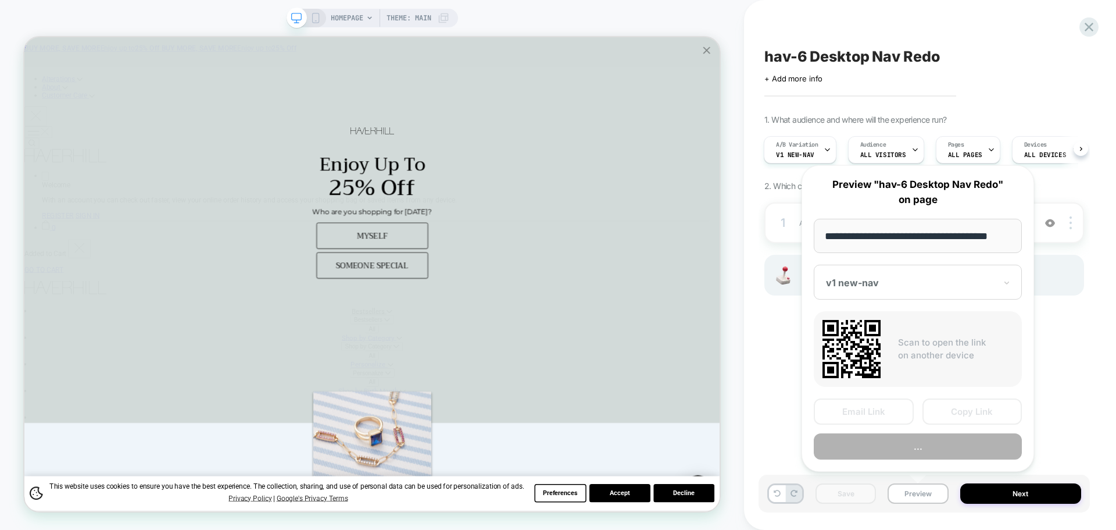
scroll to position [0, 0]
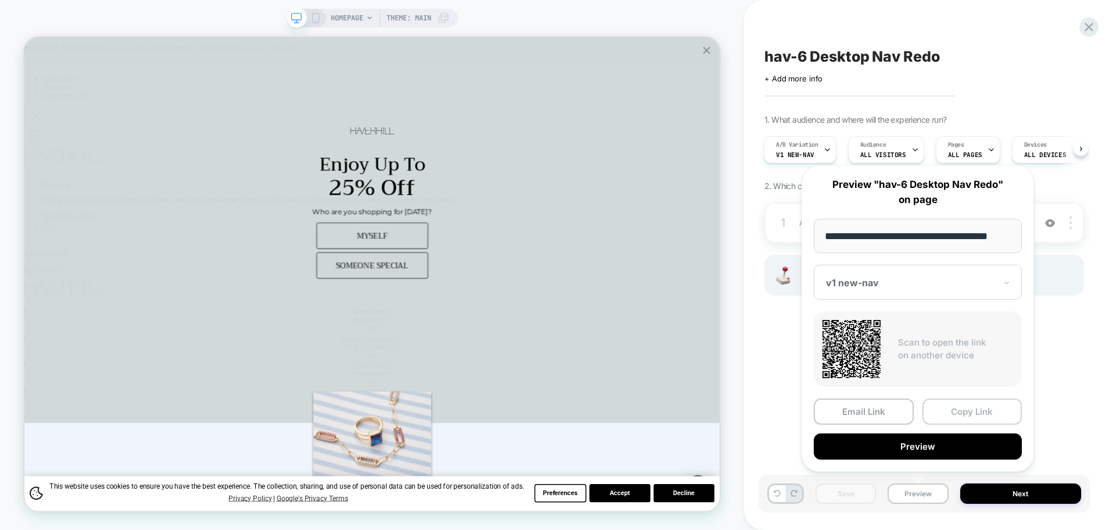
click at [963, 418] on button "Copy Link" at bounding box center [973, 411] width 100 height 26
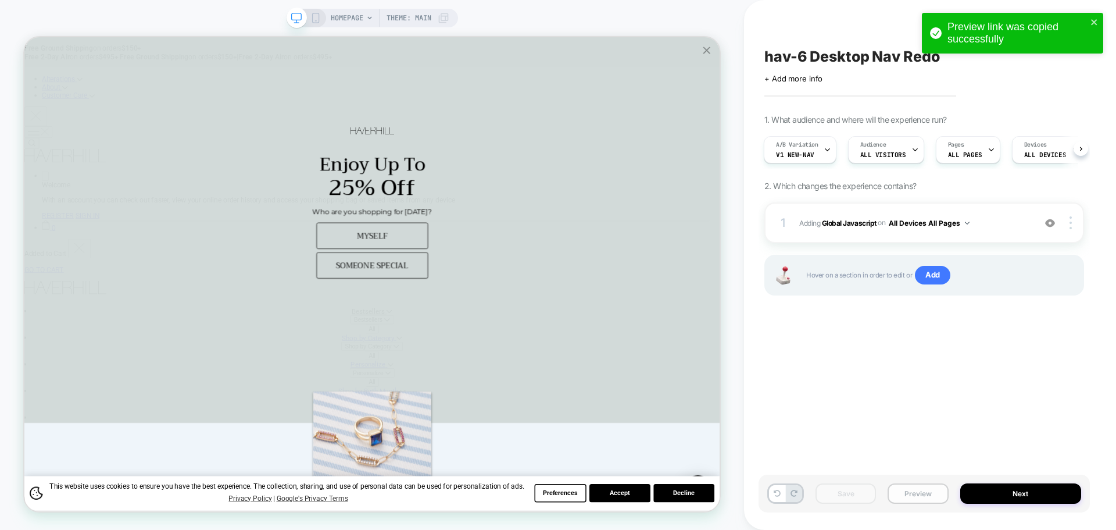
click at [933, 487] on button "Preview" at bounding box center [918, 493] width 60 height 20
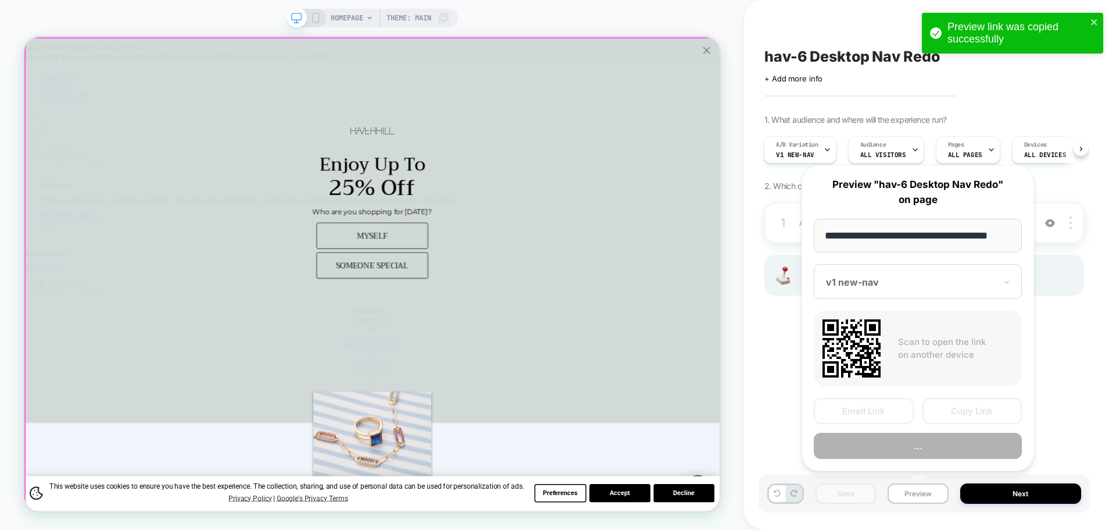
scroll to position [0, 7]
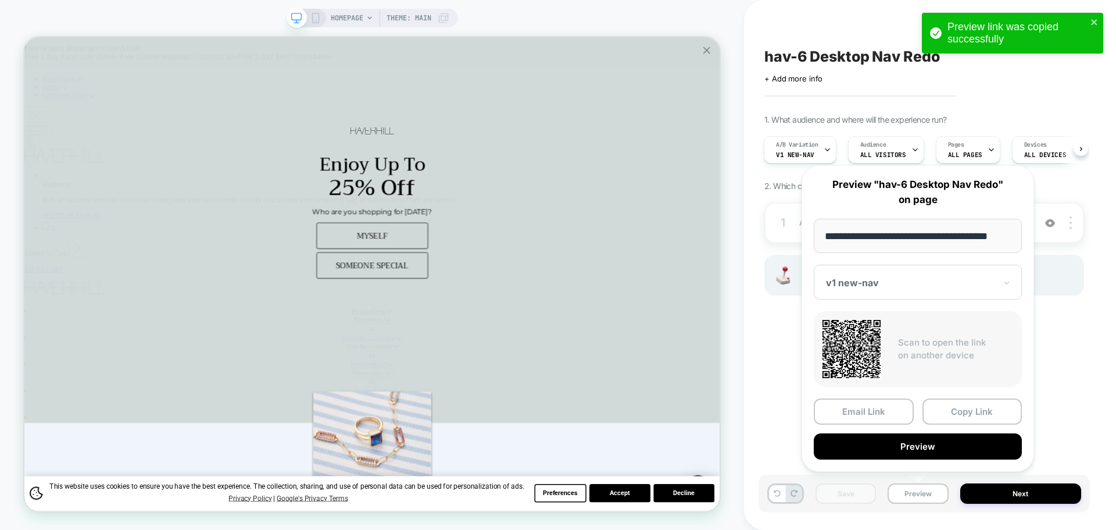
click at [963, 398] on div "**********" at bounding box center [918, 318] width 233 height 306
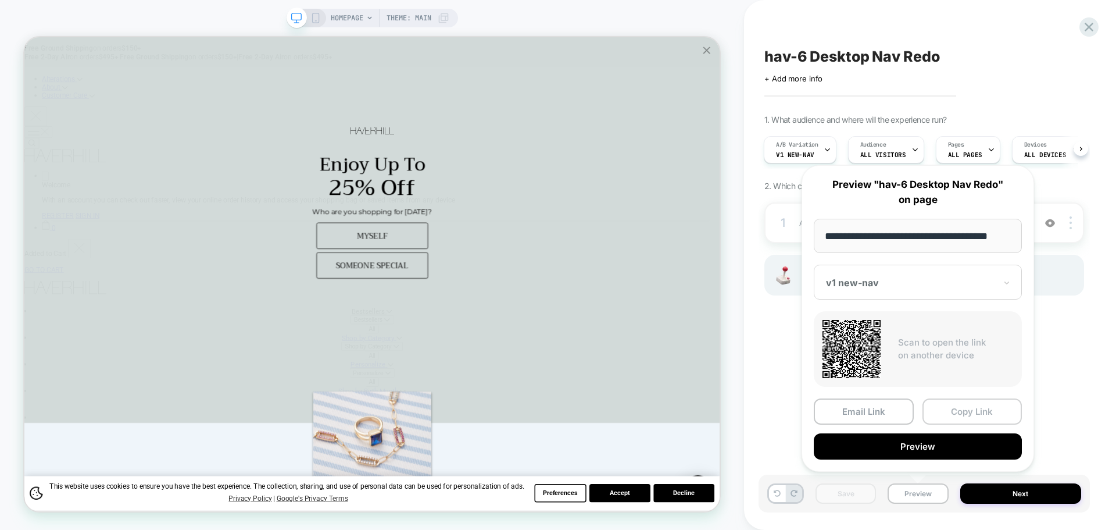
click at [959, 413] on button "Copy Link" at bounding box center [973, 411] width 100 height 26
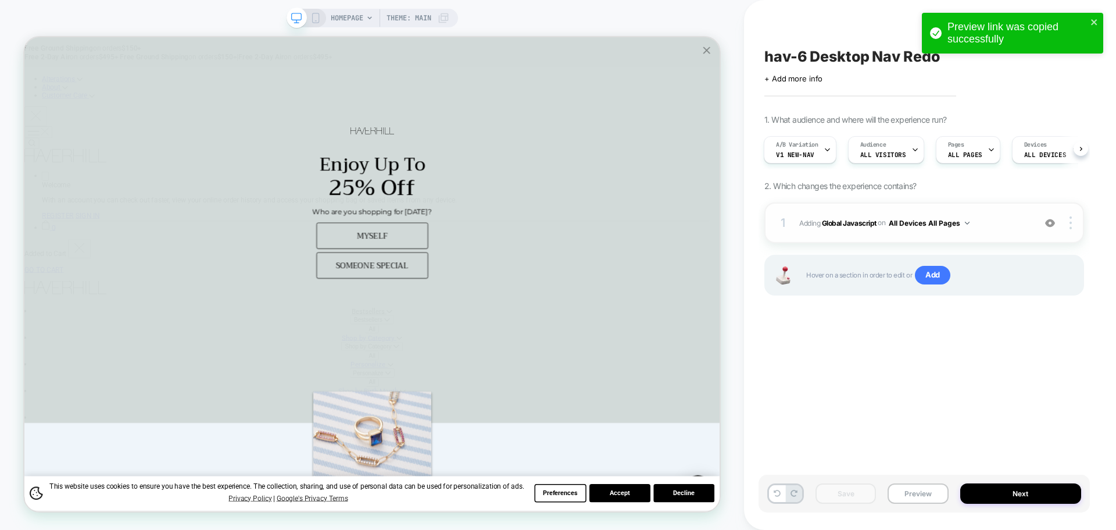
click at [865, 227] on span "Adding Global Javascript on All Devices All Pages" at bounding box center [914, 223] width 230 height 15
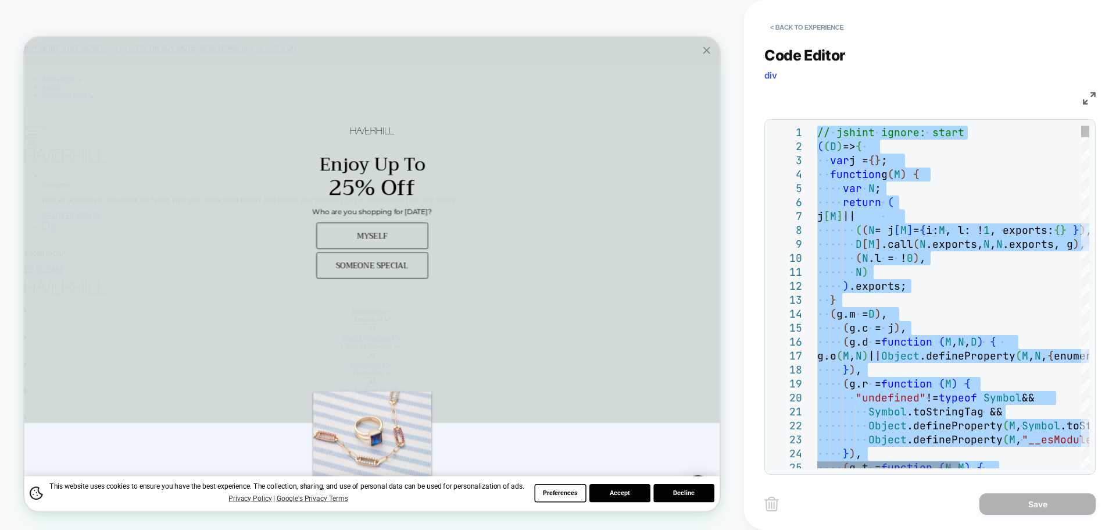
type textarea "**********"
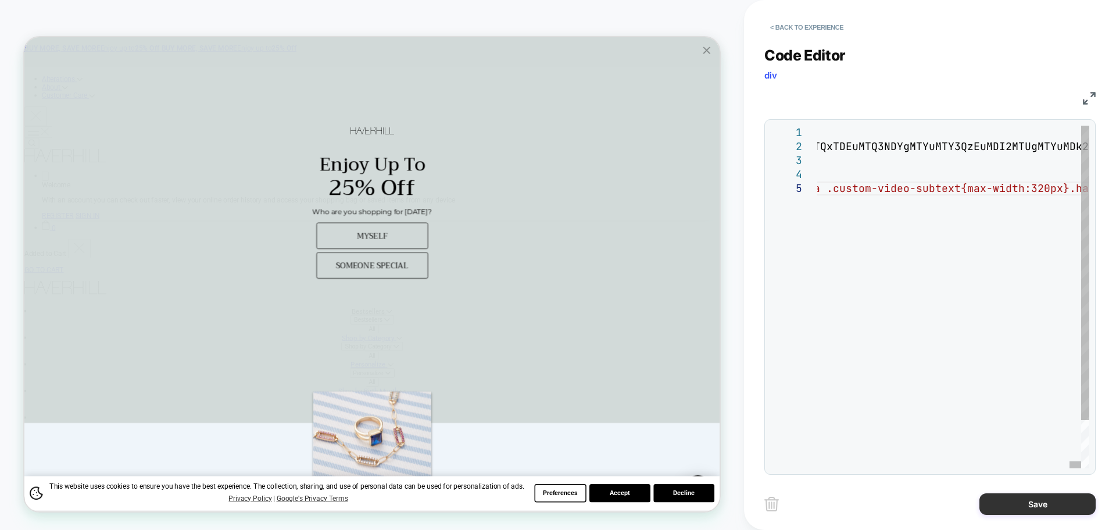
click at [1018, 499] on button "Save" at bounding box center [1038, 504] width 116 height 22
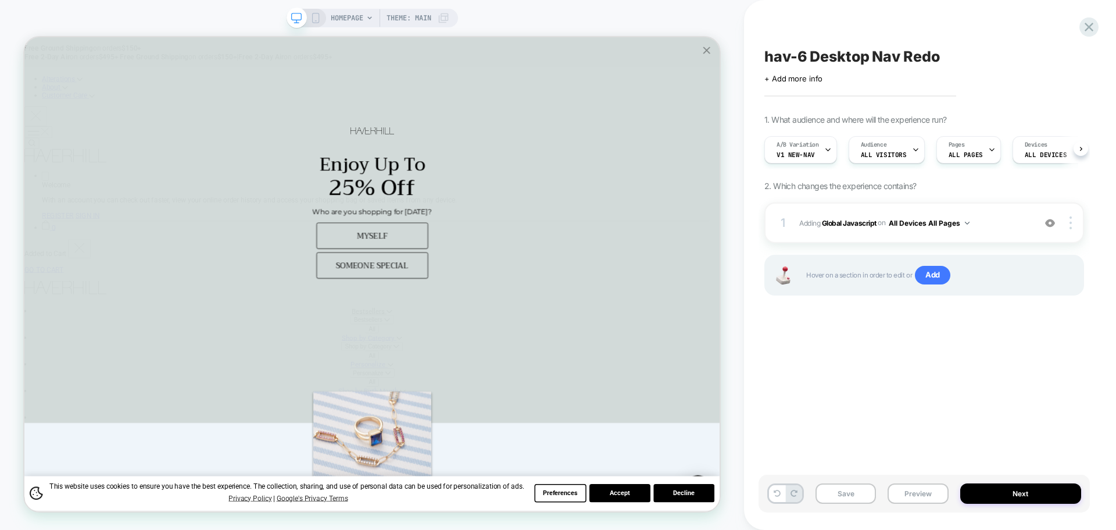
scroll to position [0, 1]
click at [821, 492] on button "Save" at bounding box center [846, 493] width 60 height 20
click at [899, 498] on button "Preview" at bounding box center [918, 493] width 60 height 20
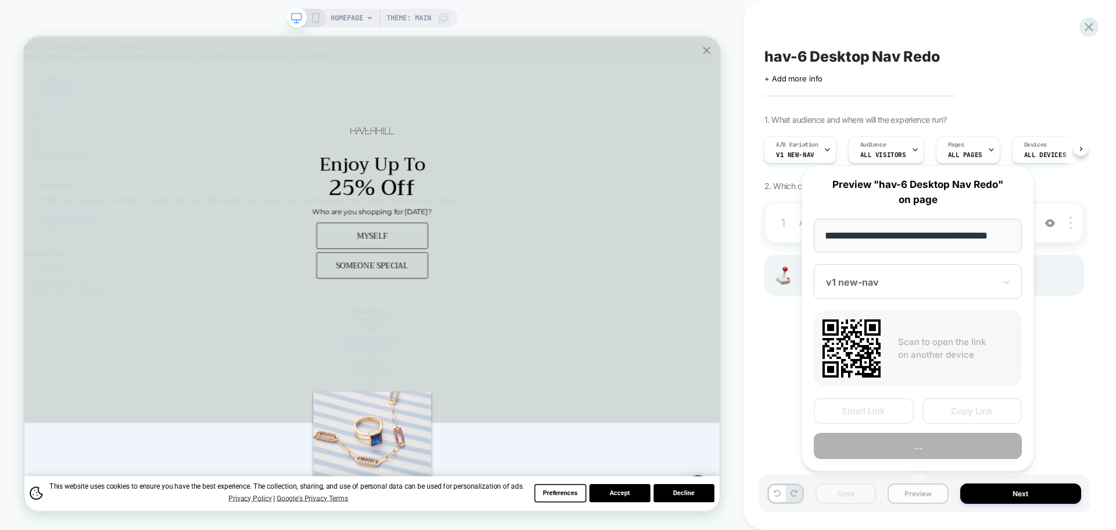
scroll to position [0, 7]
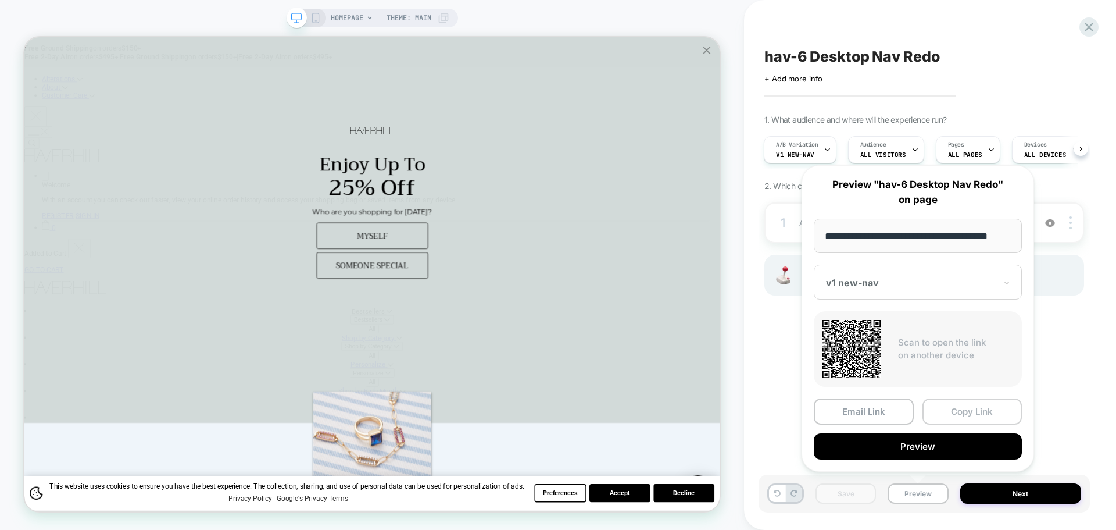
click at [987, 404] on button "Copy Link" at bounding box center [973, 411] width 100 height 26
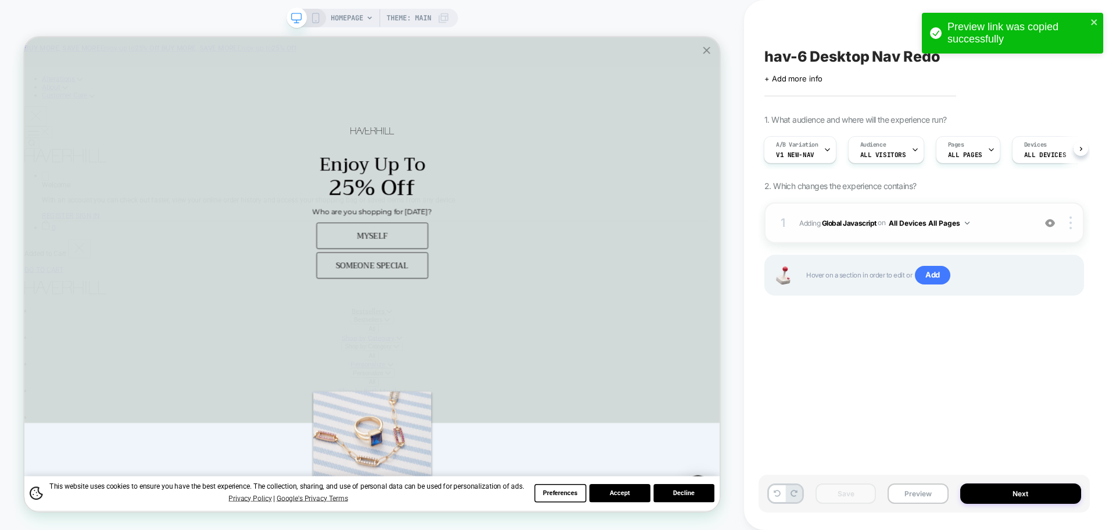
click at [856, 229] on span "Adding Global Javascript on All Devices All Pages" at bounding box center [914, 223] width 230 height 15
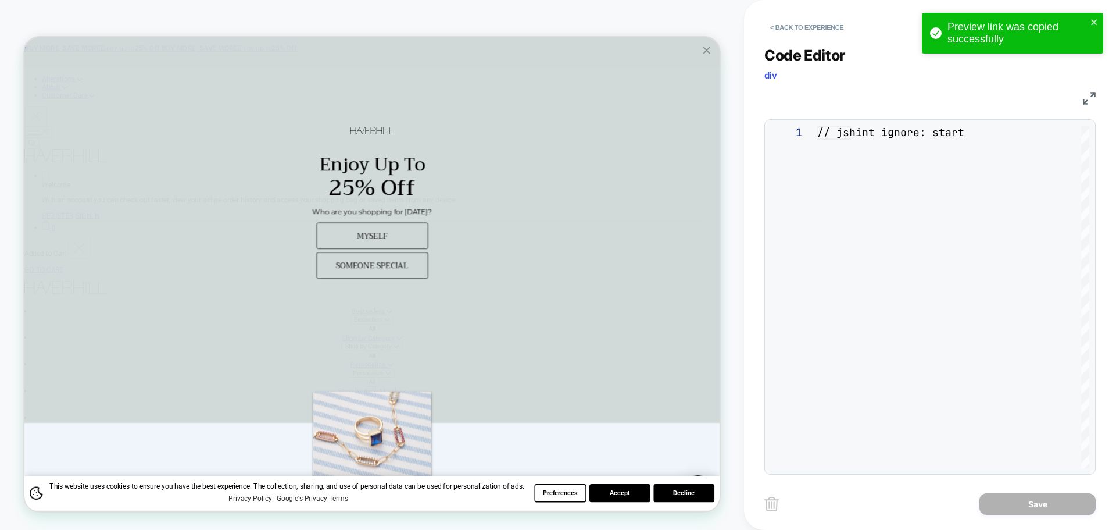
click at [879, 284] on div "**********" at bounding box center [930, 253] width 331 height 442
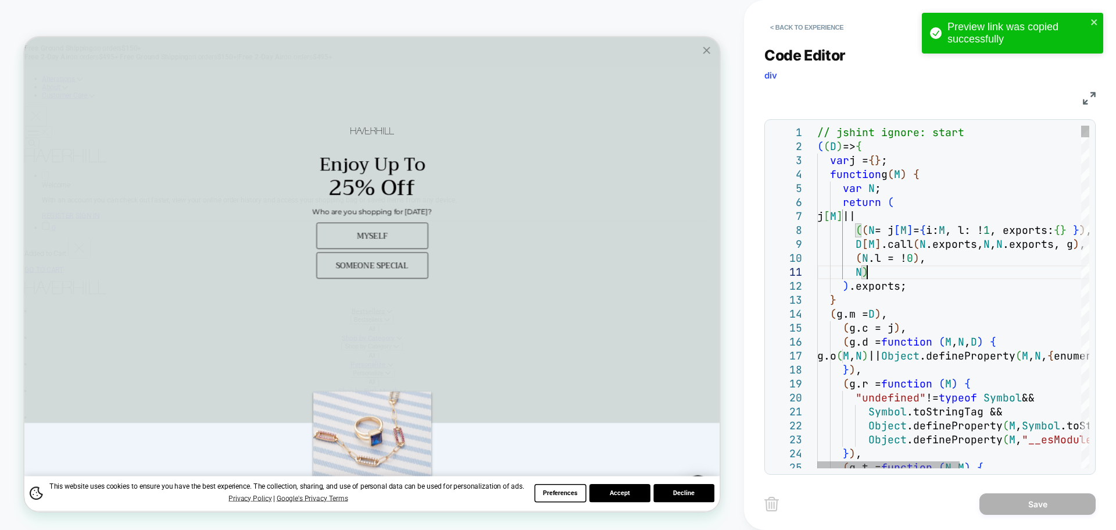
type textarea "**********"
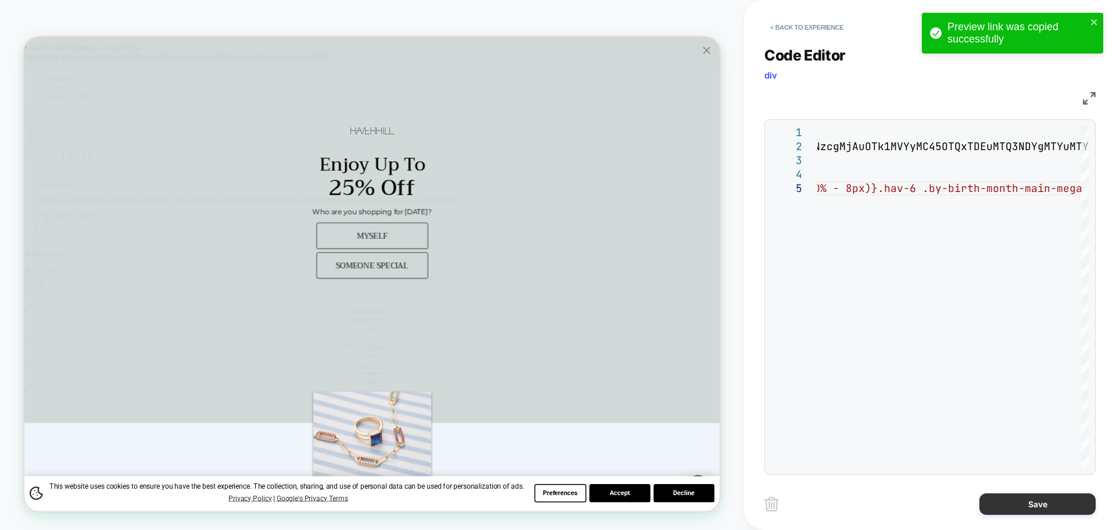
click at [1031, 501] on button "Save" at bounding box center [1038, 504] width 116 height 22
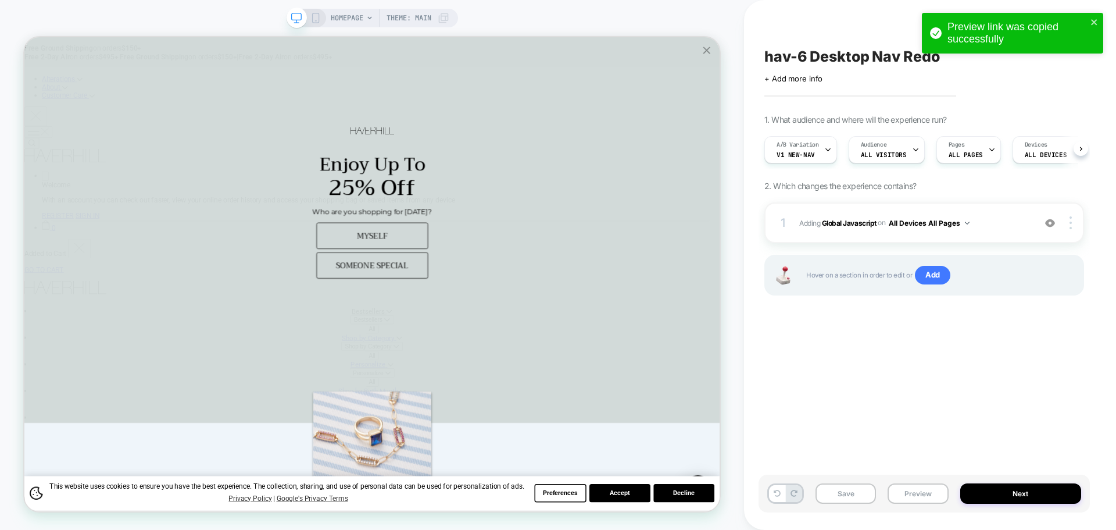
scroll to position [0, 1]
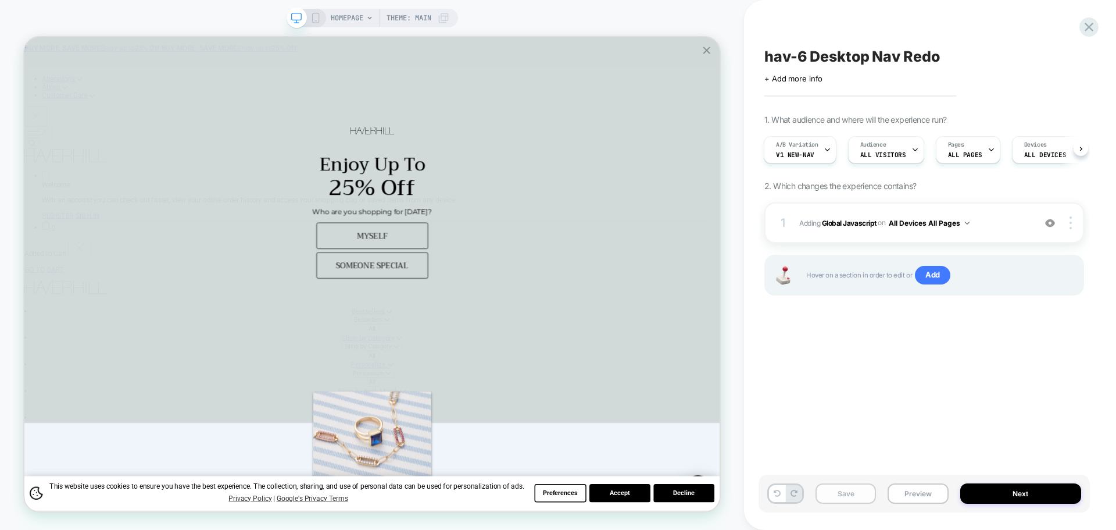
click at [863, 497] on button "Save" at bounding box center [846, 493] width 60 height 20
click at [906, 490] on button "Preview" at bounding box center [918, 493] width 60 height 20
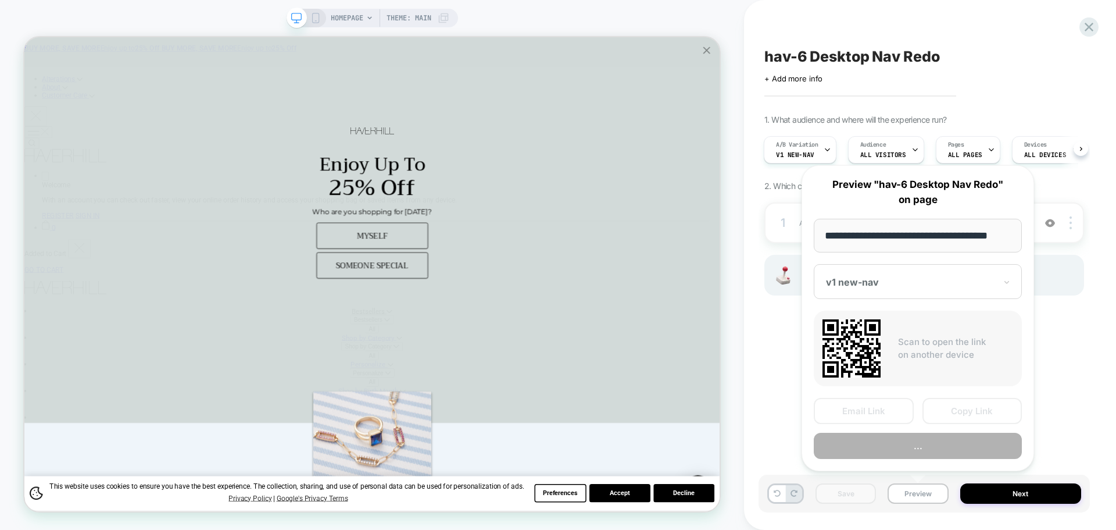
scroll to position [0, 7]
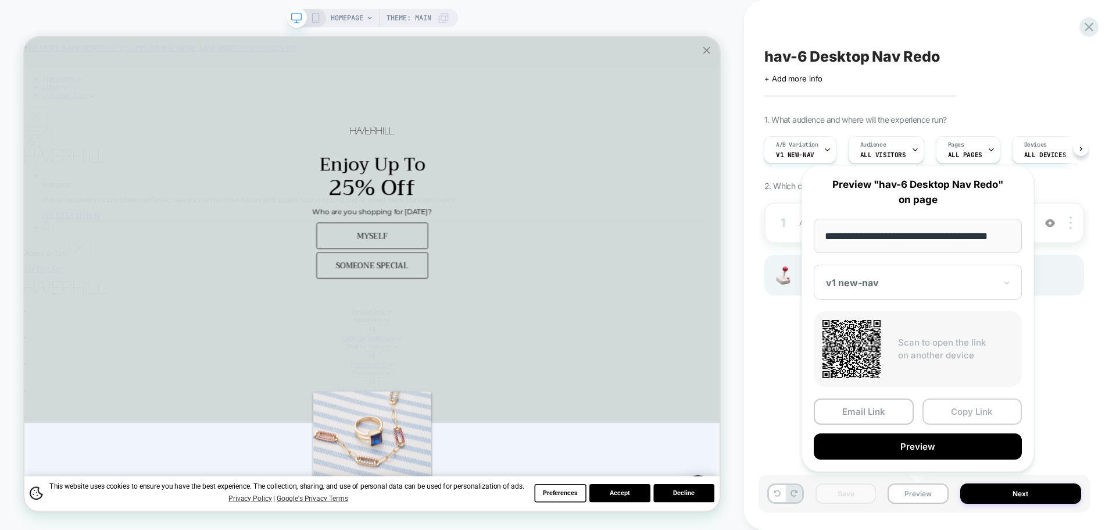
click at [958, 404] on button "Copy Link" at bounding box center [973, 411] width 100 height 26
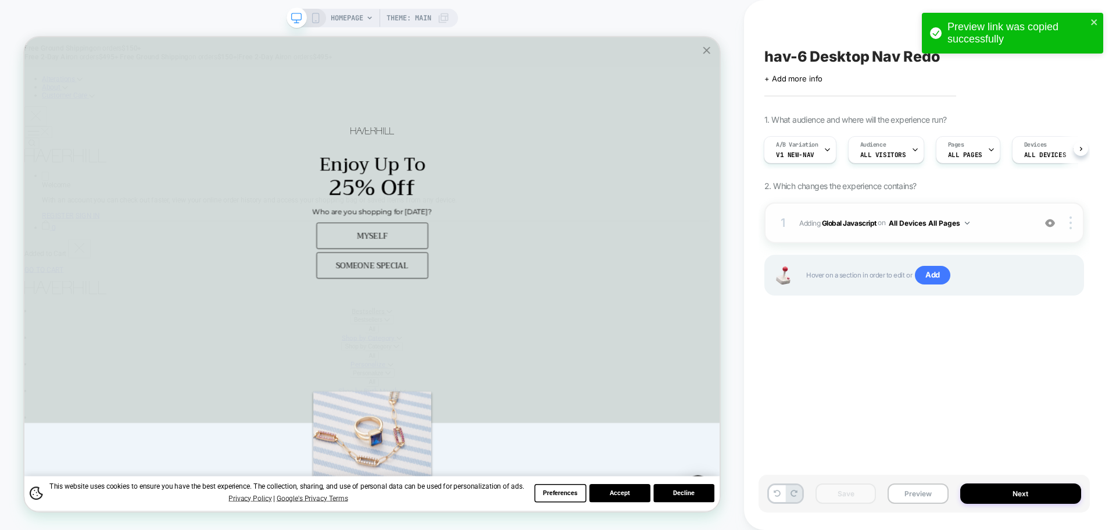
click at [868, 232] on div "1 Adding Global Javascript on All Devices All Pages Add Before Add After Target…" at bounding box center [925, 222] width 320 height 41
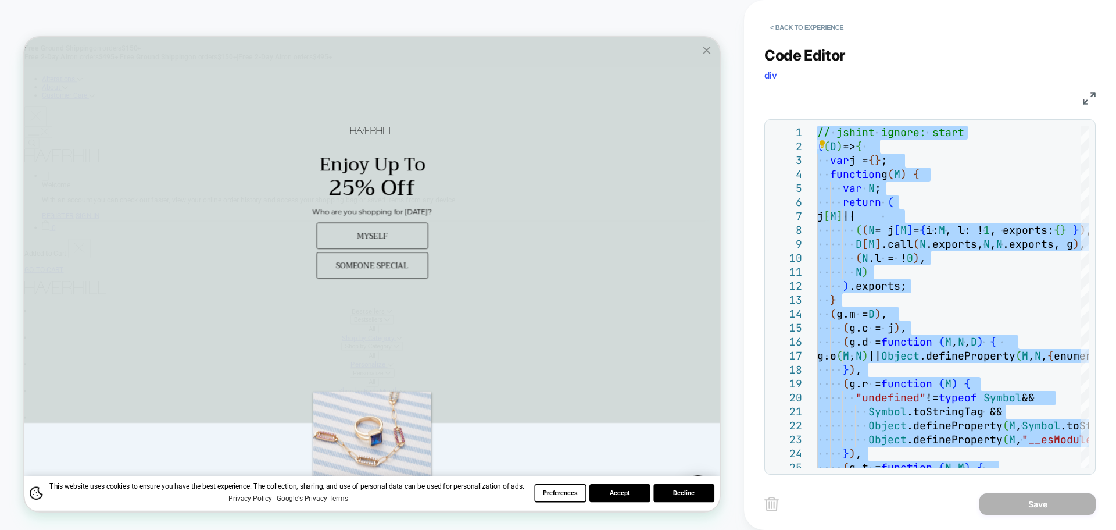
type textarea "**********"
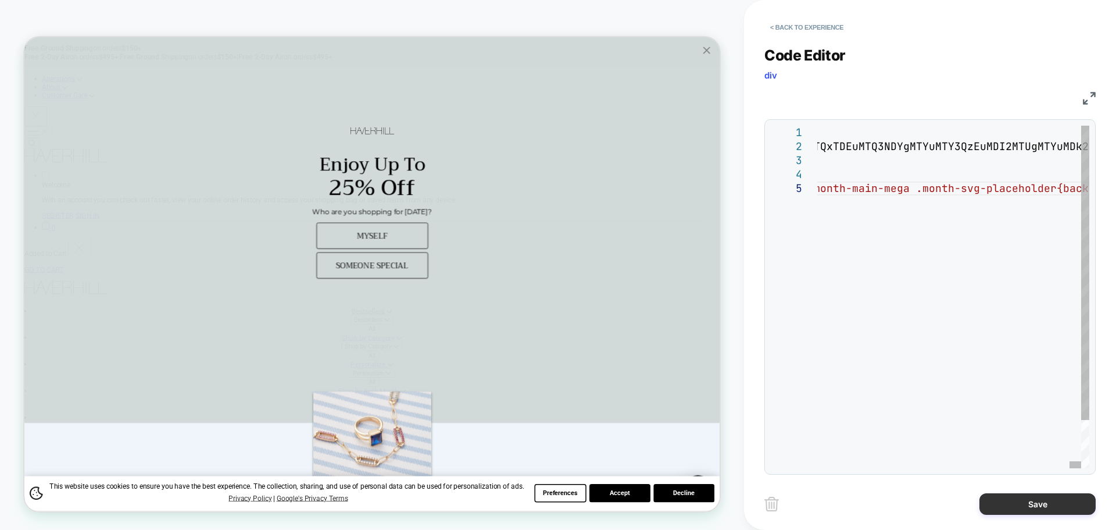
click at [1034, 504] on button "Save" at bounding box center [1038, 504] width 116 height 22
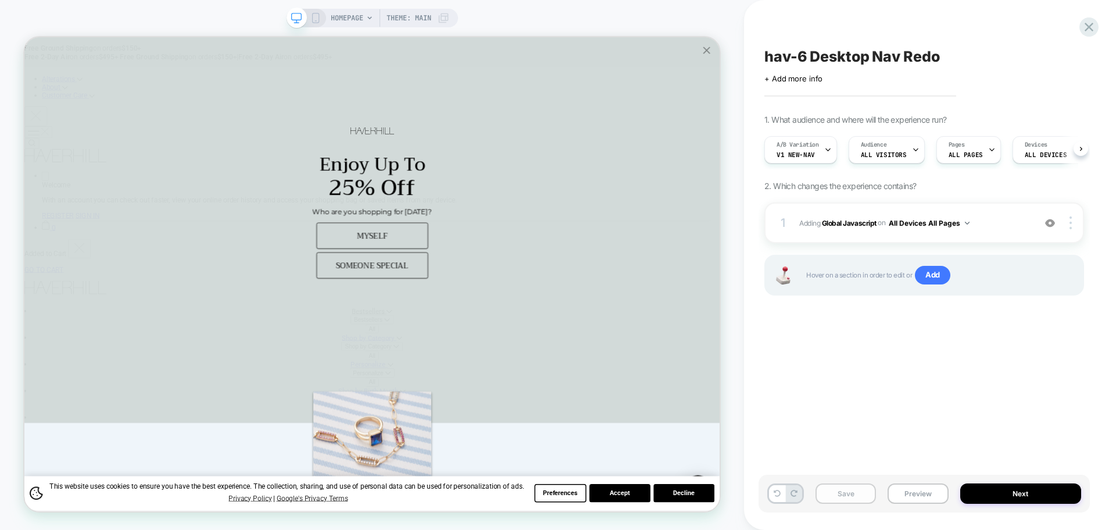
scroll to position [0, 1]
click at [854, 498] on button "Save" at bounding box center [846, 493] width 60 height 20
click at [930, 486] on button "Preview" at bounding box center [918, 493] width 60 height 20
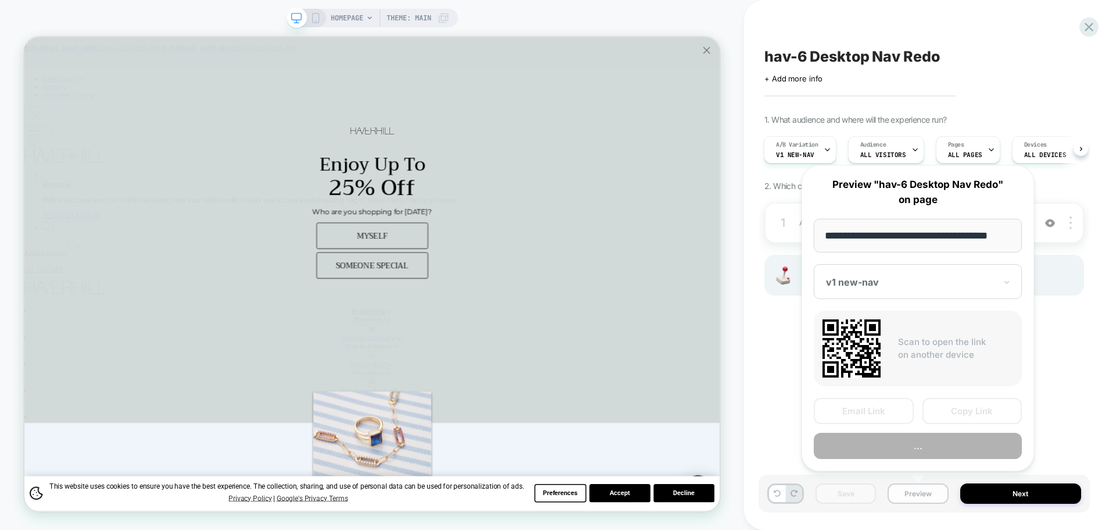
scroll to position [0, 7]
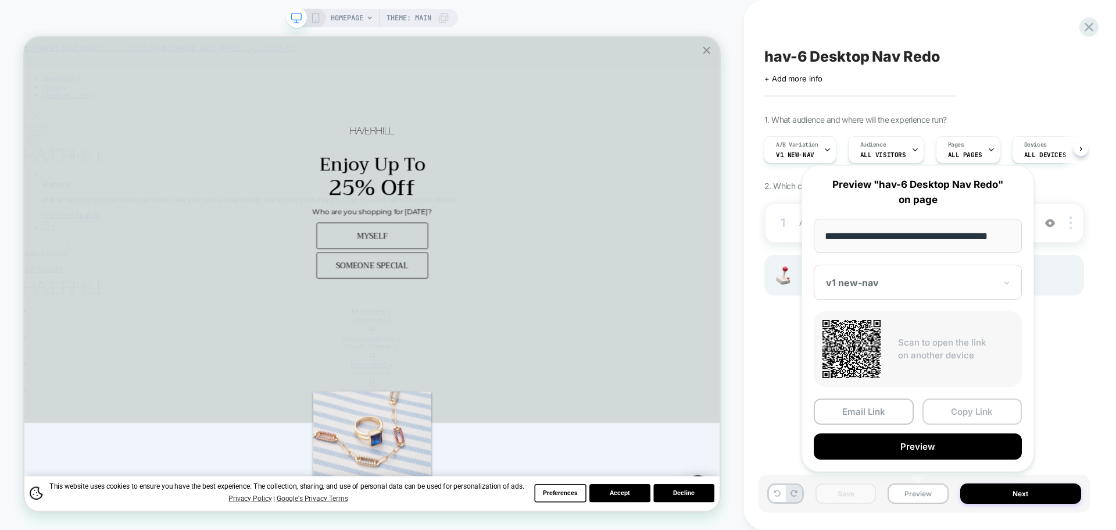
click at [958, 411] on button "Copy Link" at bounding box center [973, 411] width 100 height 26
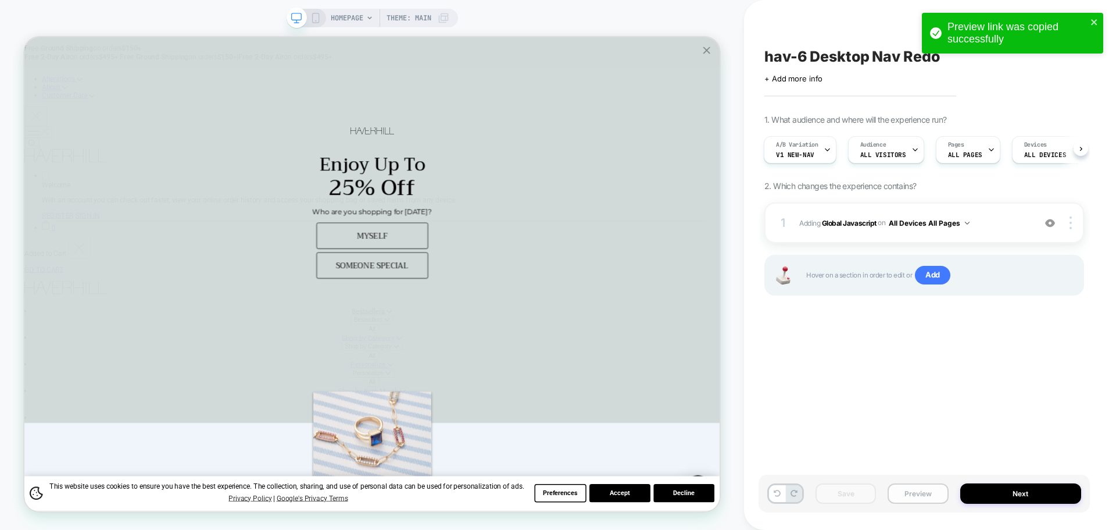
click at [935, 490] on button "Preview" at bounding box center [918, 493] width 60 height 20
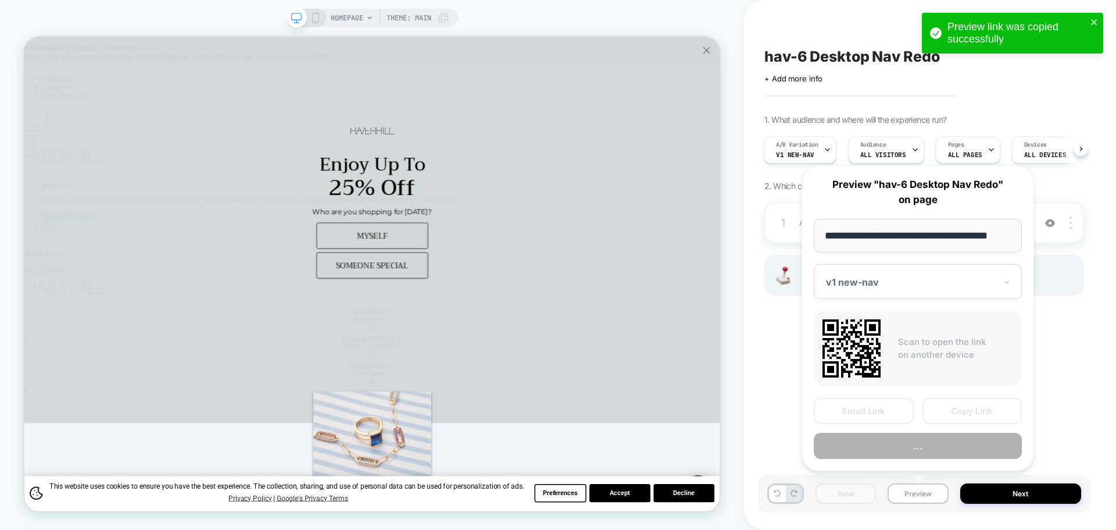
scroll to position [0, 7]
click at [955, 417] on button "Copy Link" at bounding box center [973, 411] width 100 height 26
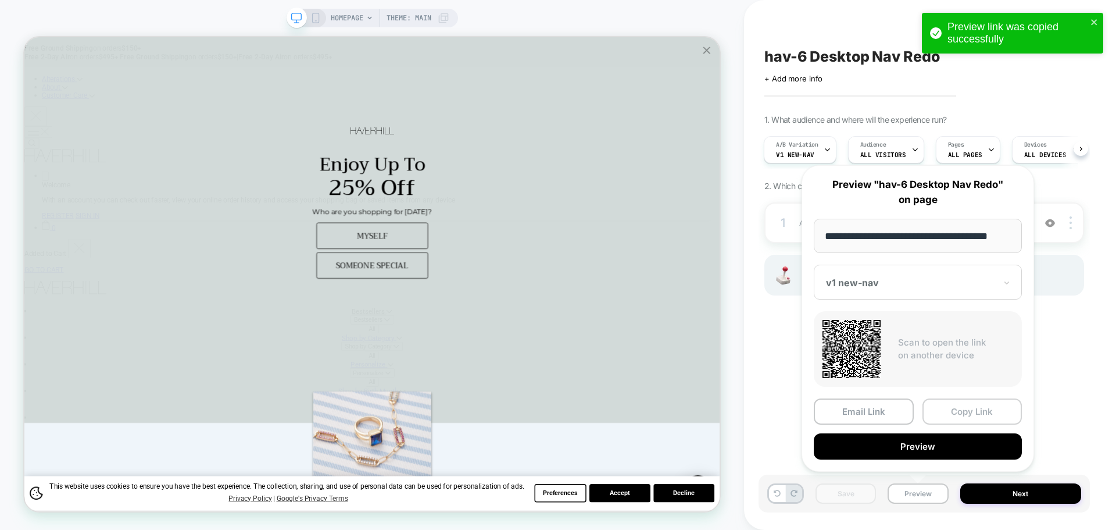
scroll to position [0, 0]
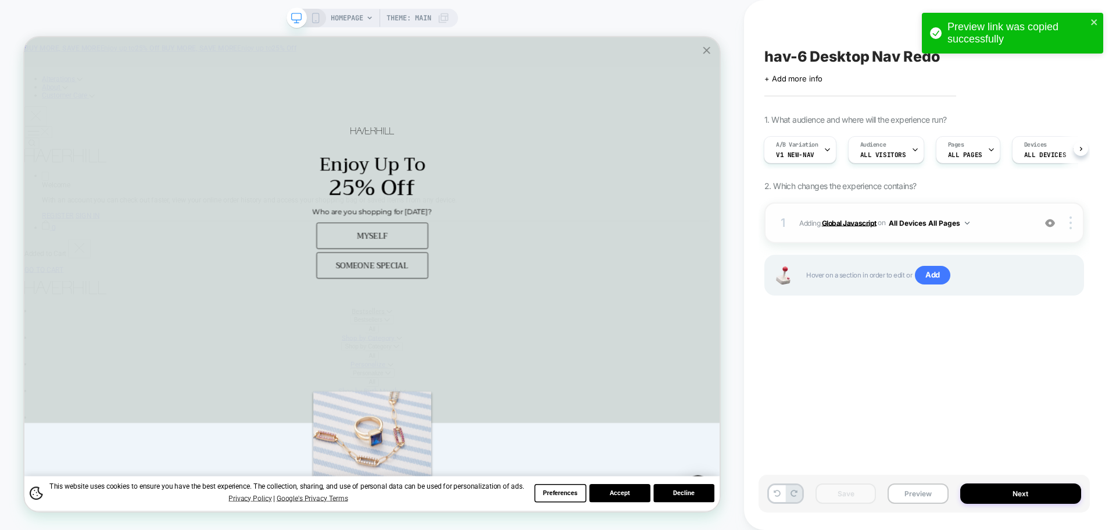
click at [849, 220] on b "Global Javascript" at bounding box center [849, 222] width 55 height 9
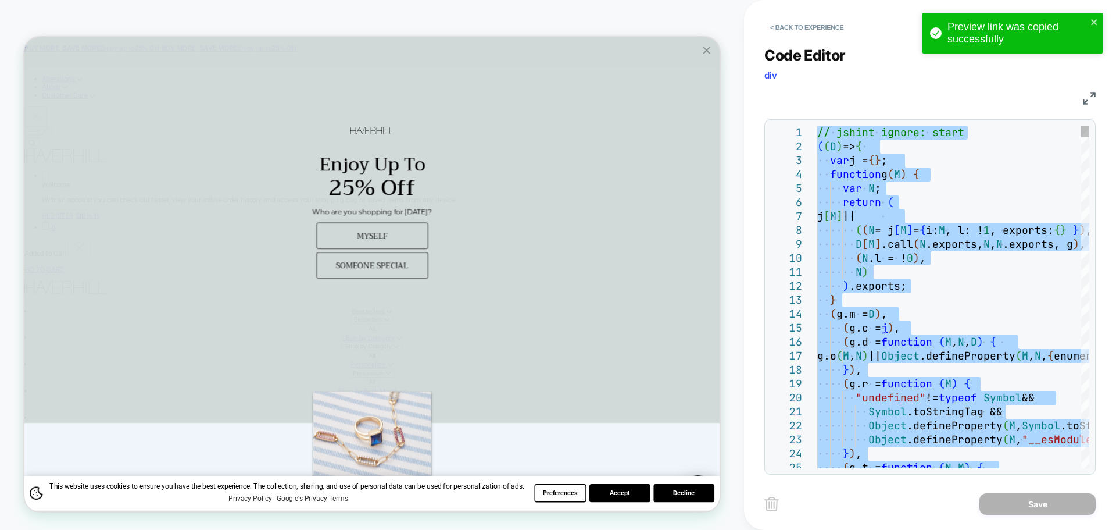
type textarea "**********"
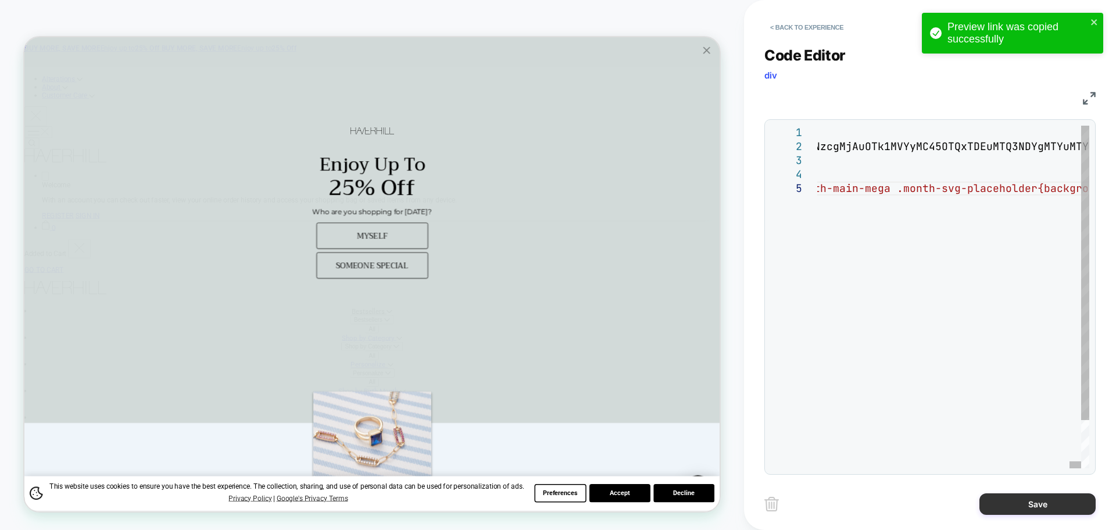
click at [1019, 502] on button "Save" at bounding box center [1038, 504] width 116 height 22
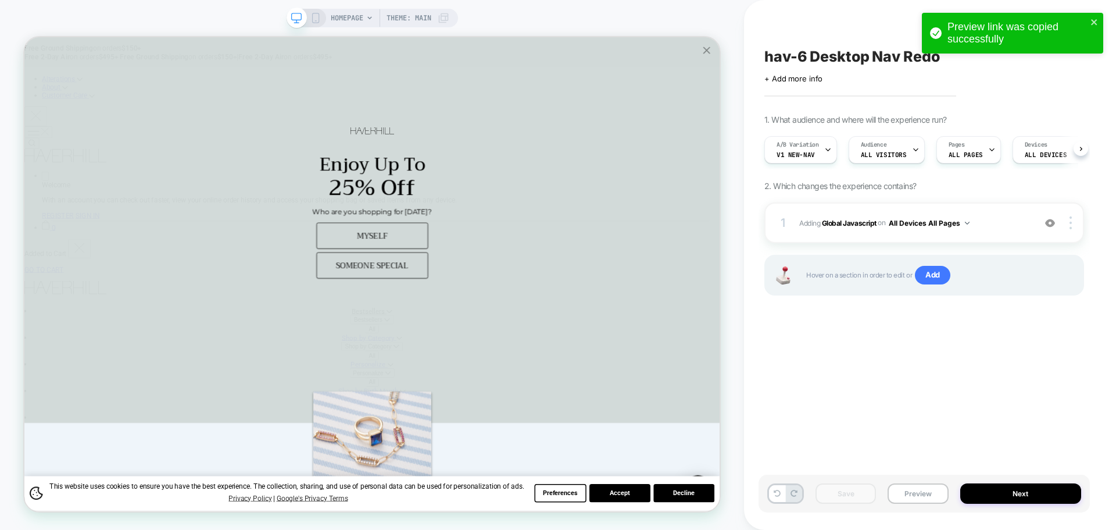
scroll to position [0, 1]
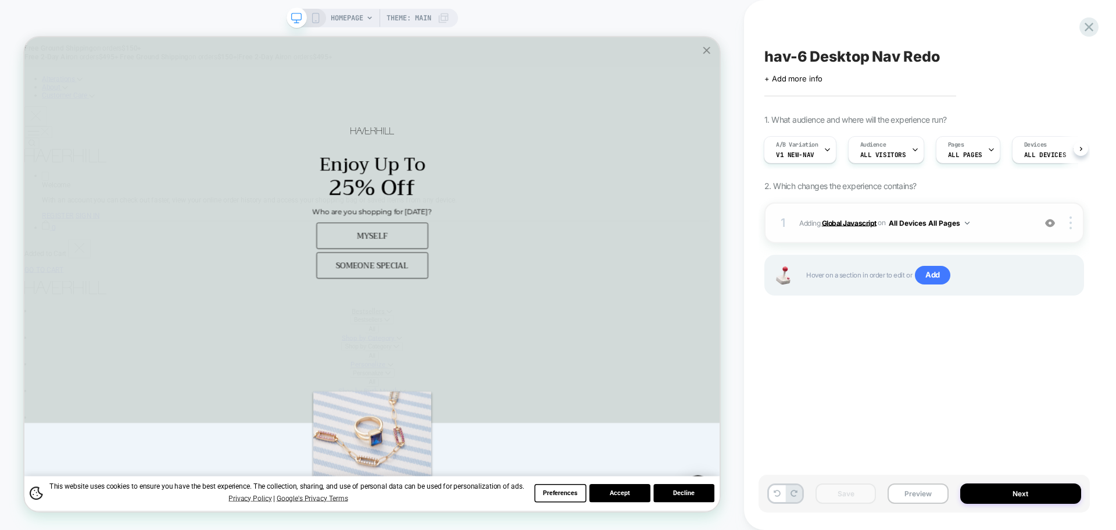
click at [849, 226] on b "Global Javascript" at bounding box center [849, 222] width 55 height 9
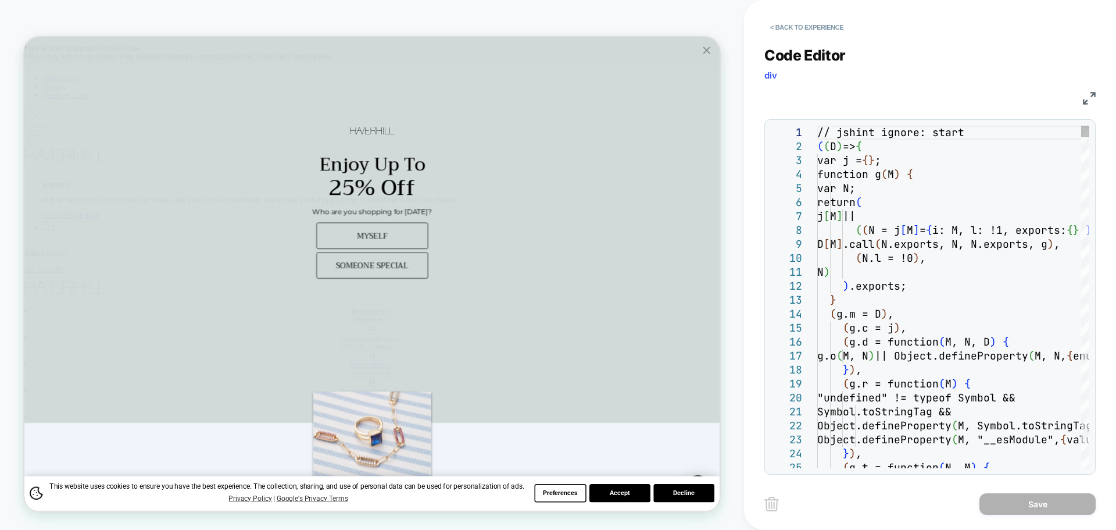
scroll to position [0, 0]
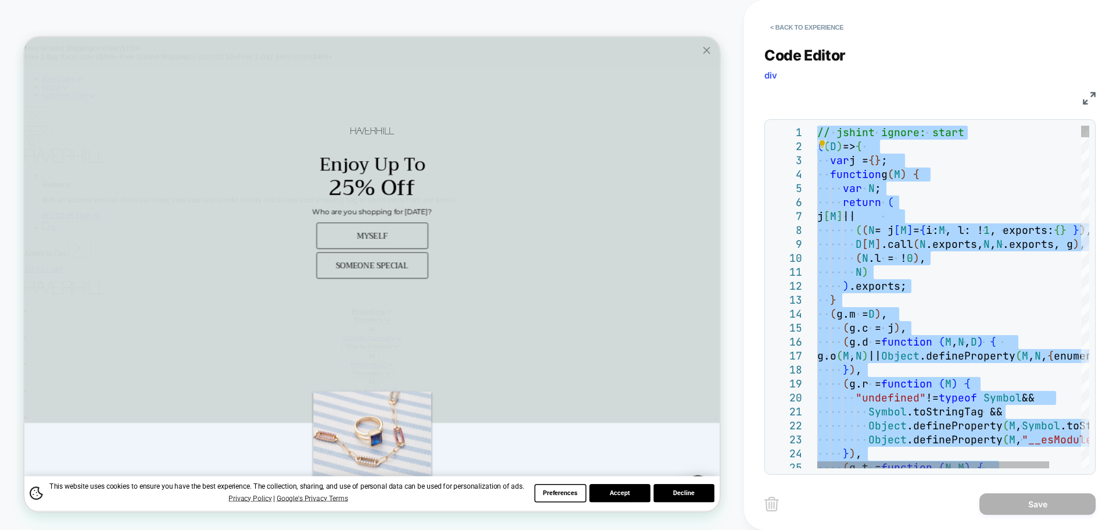
type textarea "**********"
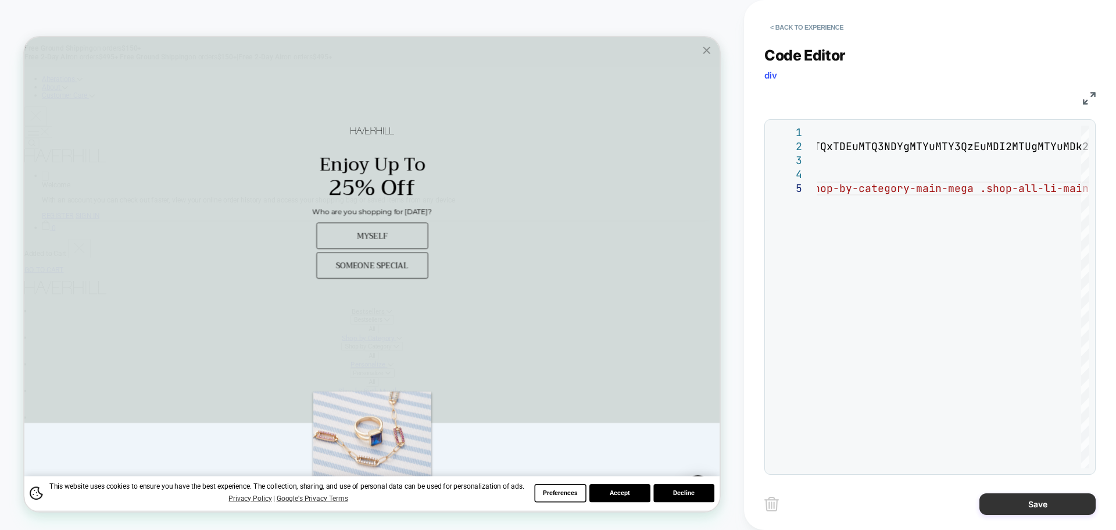
click at [1011, 512] on button "Save" at bounding box center [1038, 504] width 116 height 22
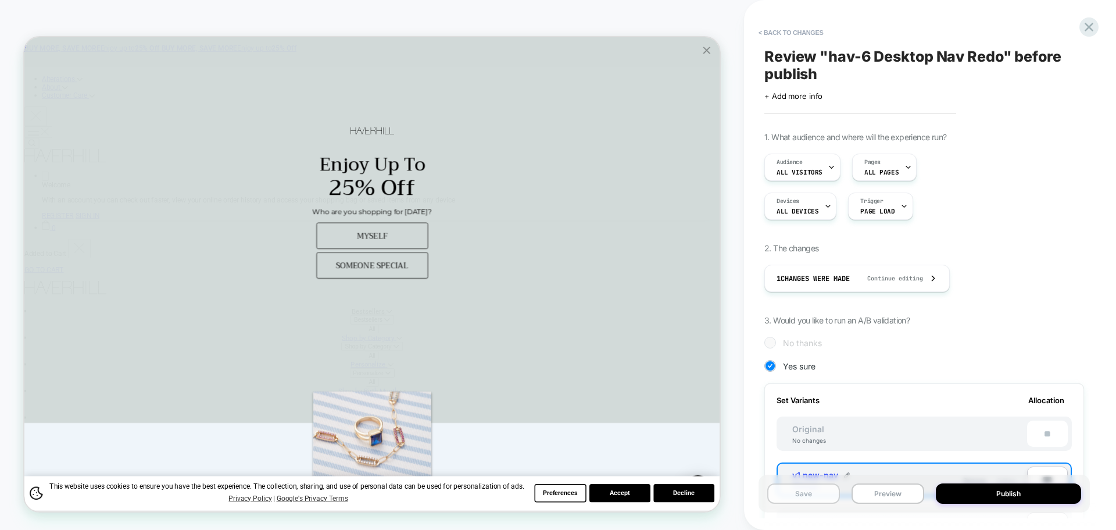
click at [804, 489] on button "Save" at bounding box center [804, 493] width 73 height 20
click at [878, 499] on button "Preview" at bounding box center [888, 493] width 73 height 20
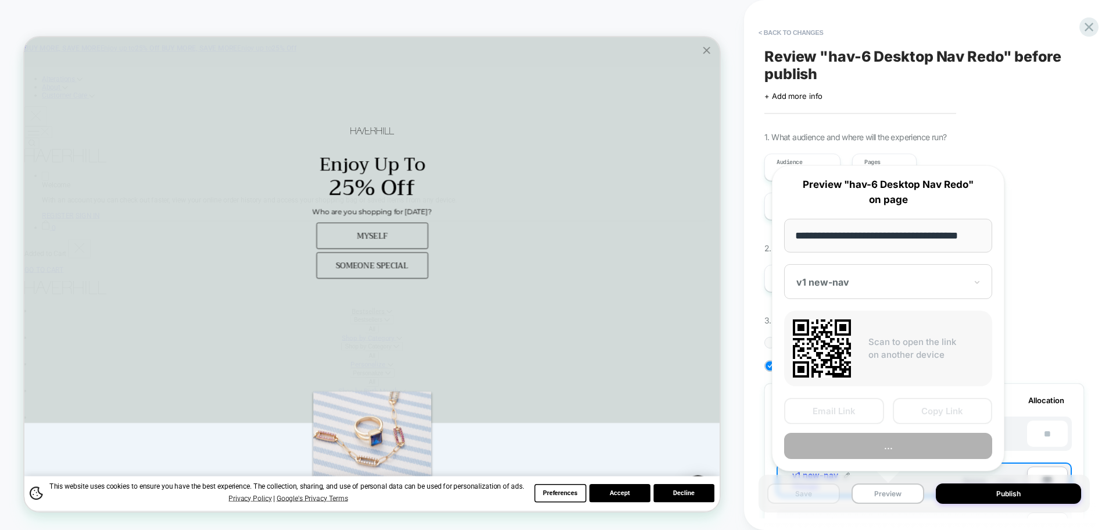
scroll to position [0, 7]
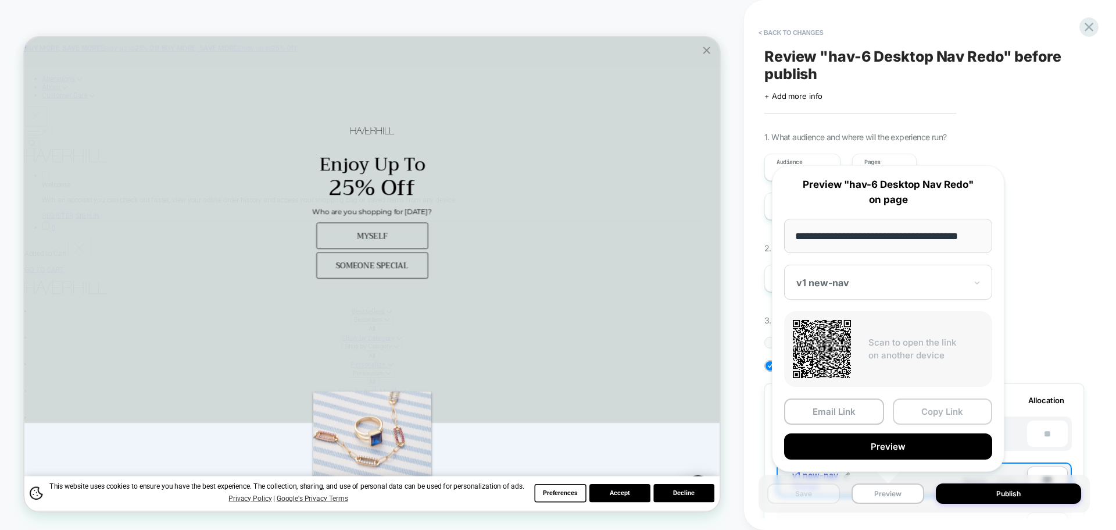
click at [933, 416] on button "Copy Link" at bounding box center [943, 411] width 100 height 26
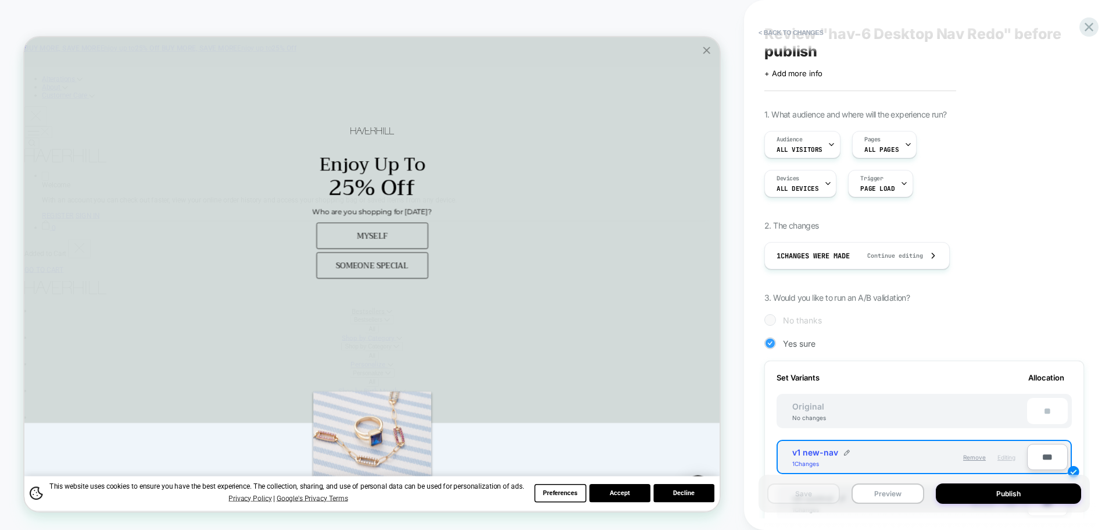
scroll to position [0, 0]
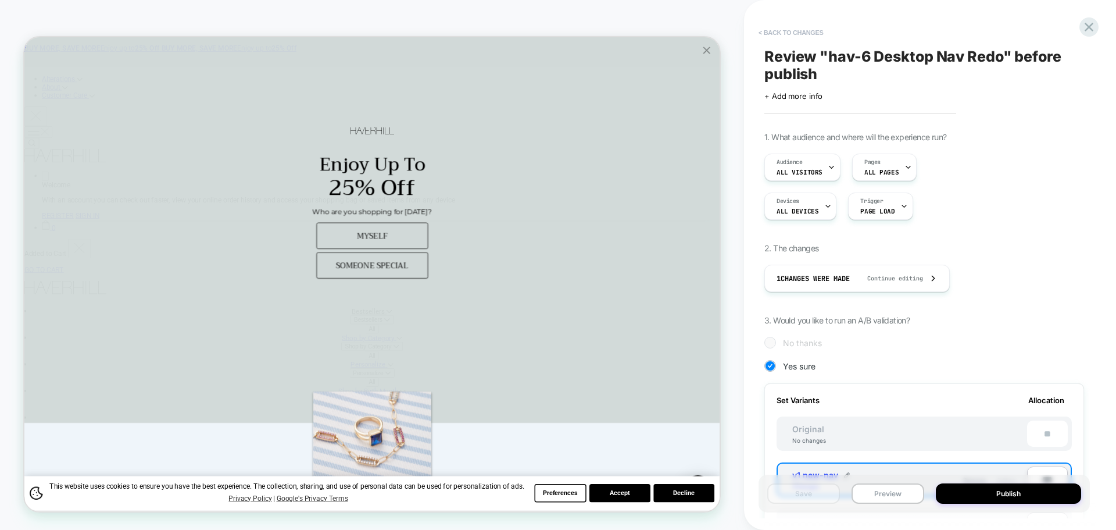
click at [800, 28] on button "< Back to changes" at bounding box center [791, 32] width 77 height 19
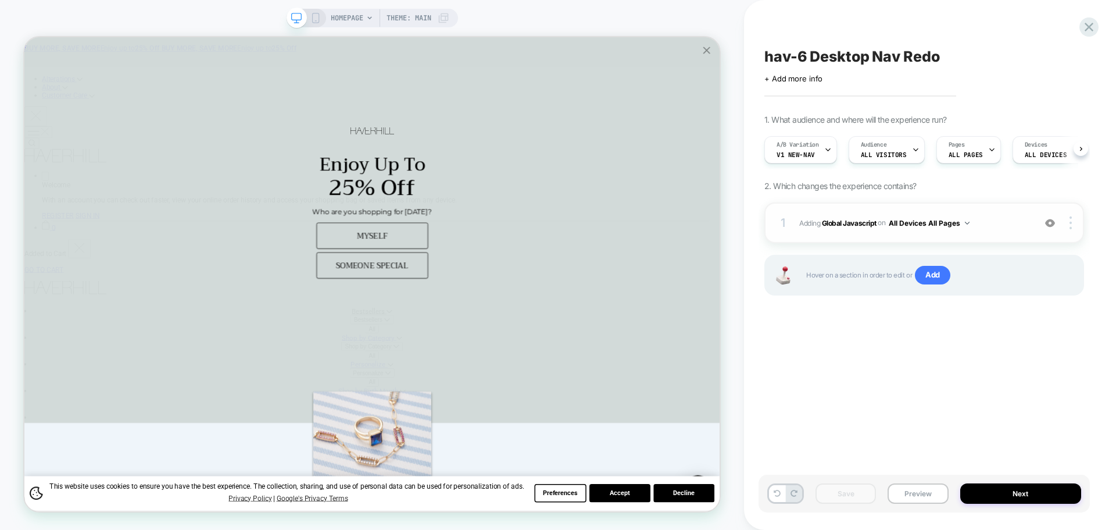
scroll to position [0, 1]
click at [837, 223] on b "Global Javascript" at bounding box center [849, 222] width 55 height 9
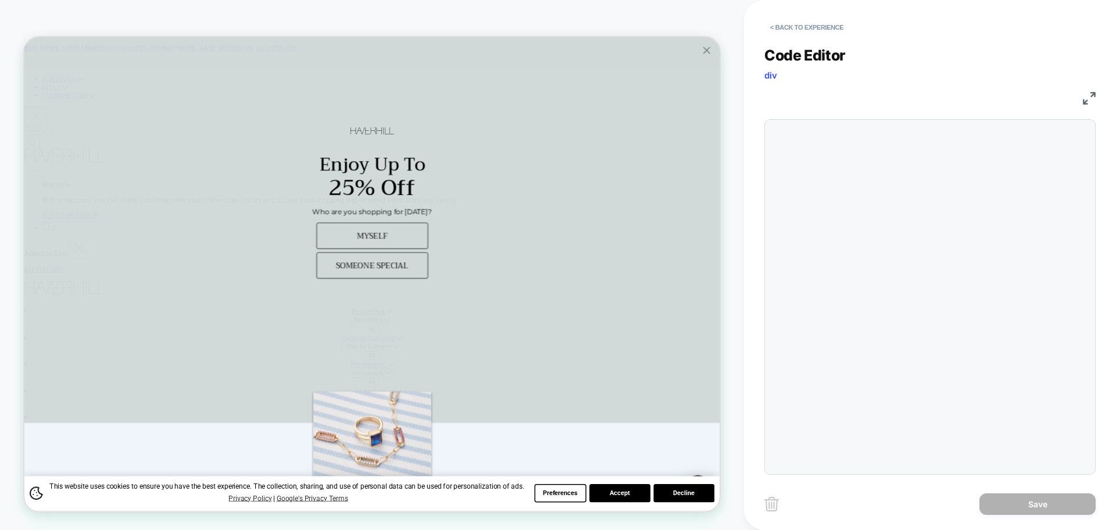
click at [898, 287] on div "**********" at bounding box center [930, 253] width 331 height 442
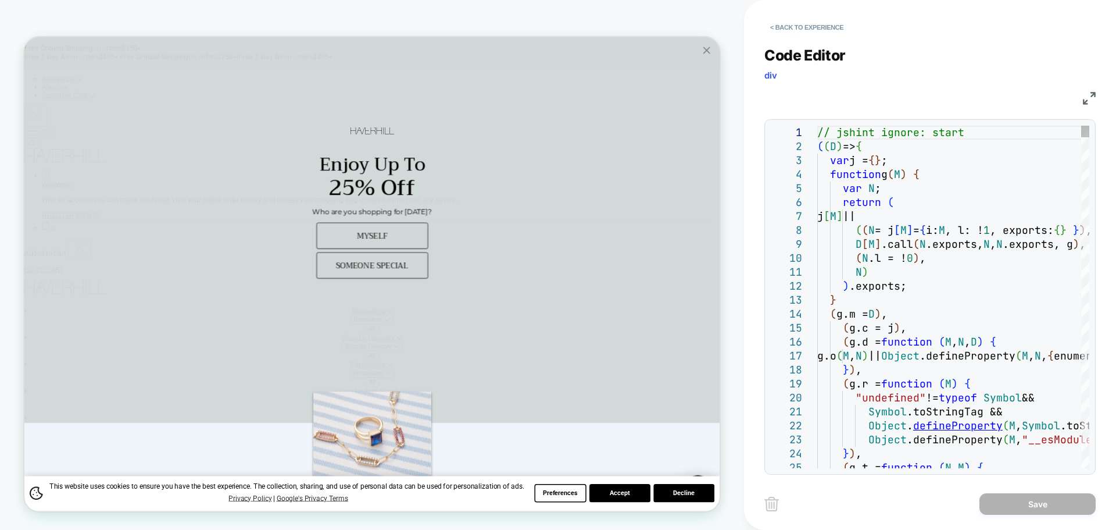
scroll to position [0, 0]
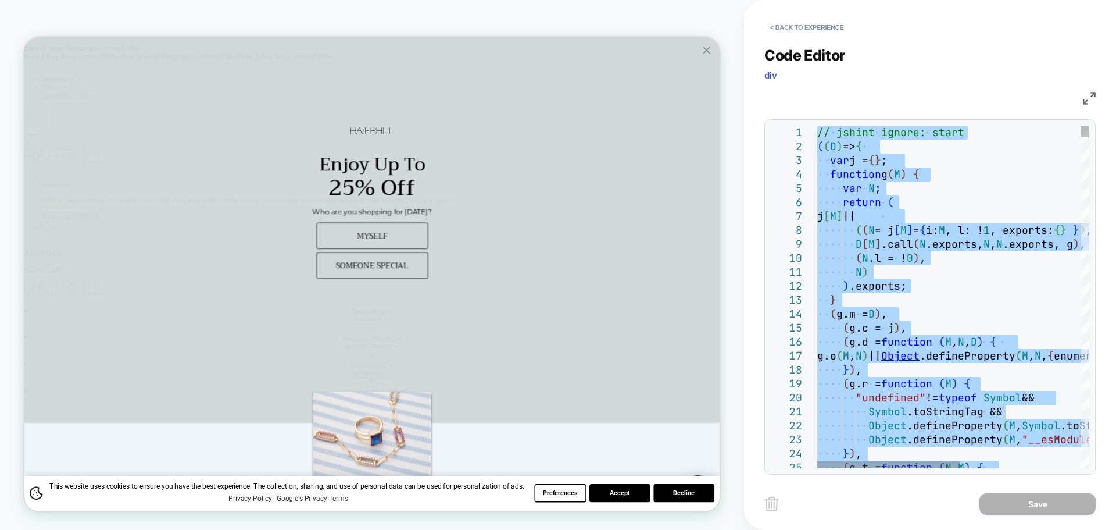
type textarea "**********"
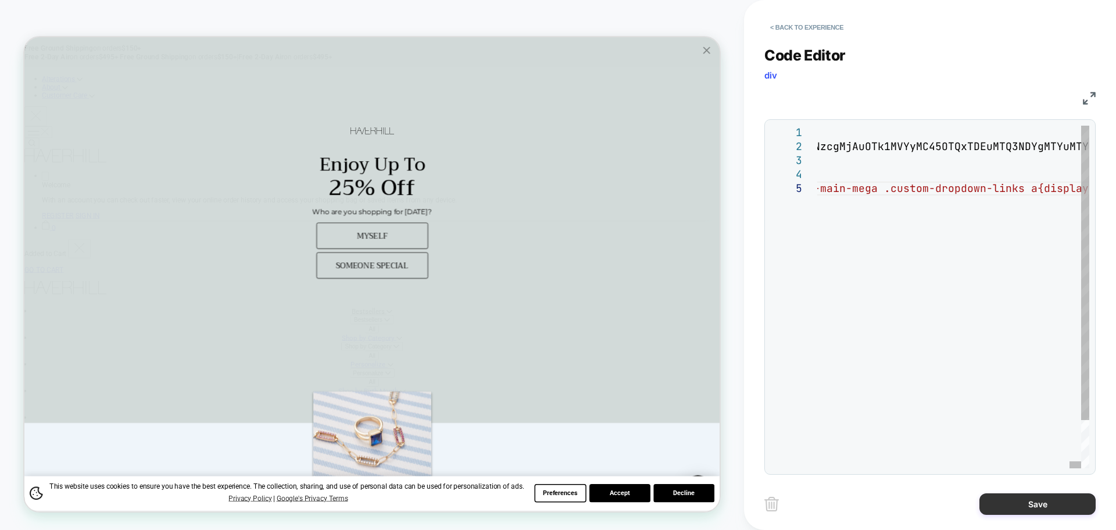
click at [1010, 501] on button "Save" at bounding box center [1038, 504] width 116 height 22
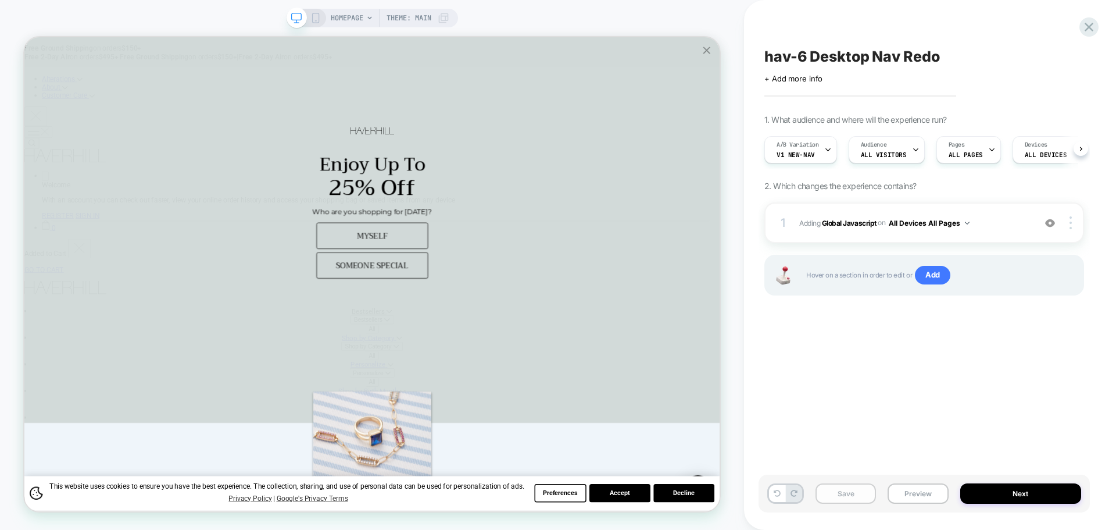
click at [863, 503] on button "Save" at bounding box center [846, 493] width 60 height 20
click at [865, 497] on button "Save" at bounding box center [846, 493] width 60 height 20
drag, startPoint x: 865, startPoint y: 497, endPoint x: 913, endPoint y: 496, distance: 48.9
click at [865, 497] on button "Save" at bounding box center [846, 493] width 60 height 20
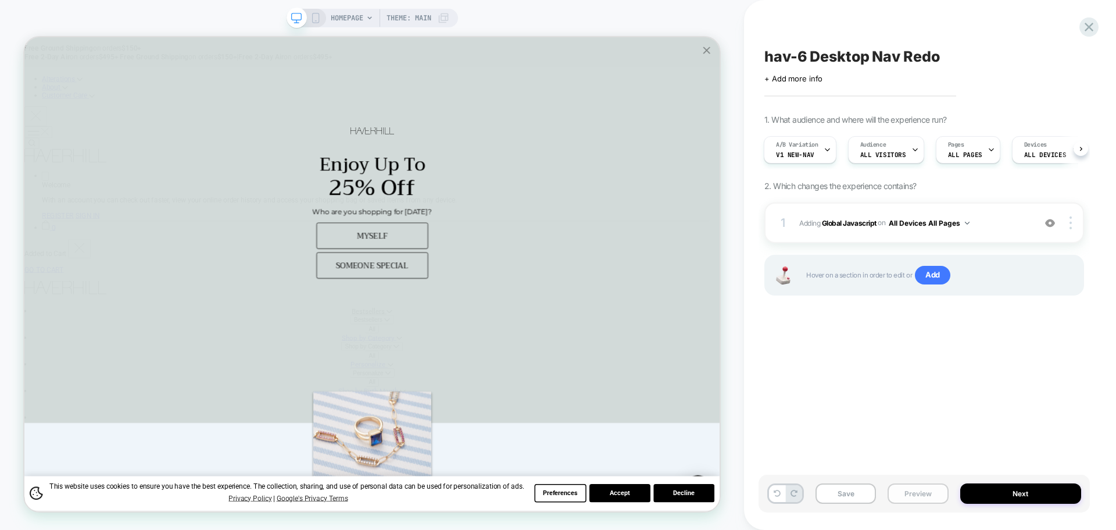
click at [913, 496] on button "Preview" at bounding box center [918, 493] width 60 height 20
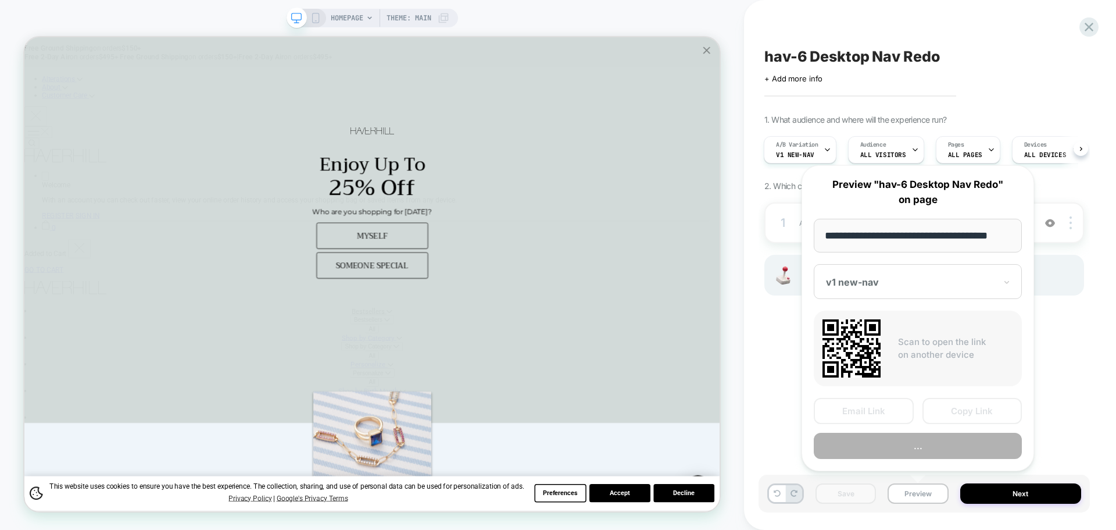
scroll to position [0, 7]
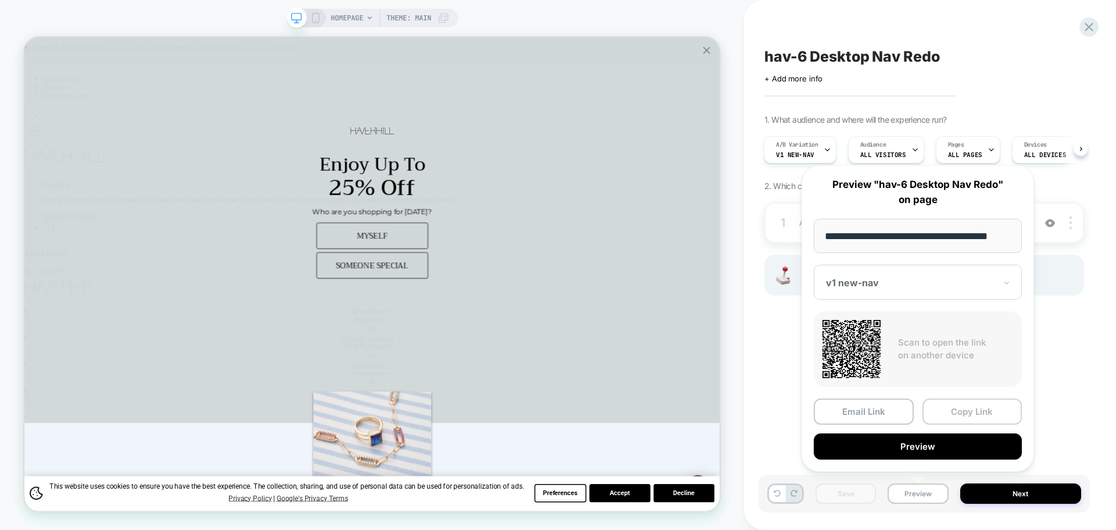
click at [979, 409] on button "Copy Link" at bounding box center [973, 411] width 100 height 26
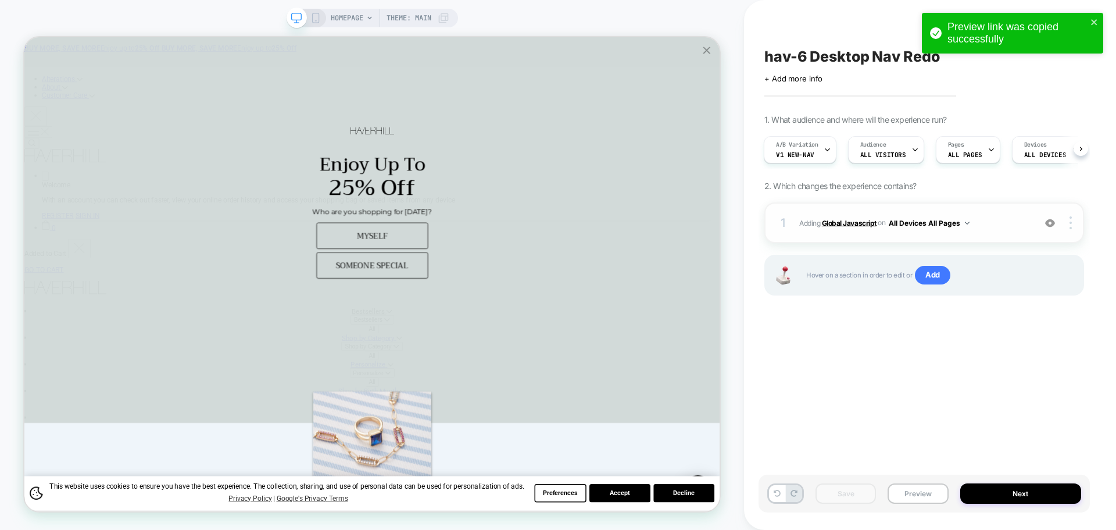
click at [826, 223] on b "Global Javascript" at bounding box center [849, 222] width 55 height 9
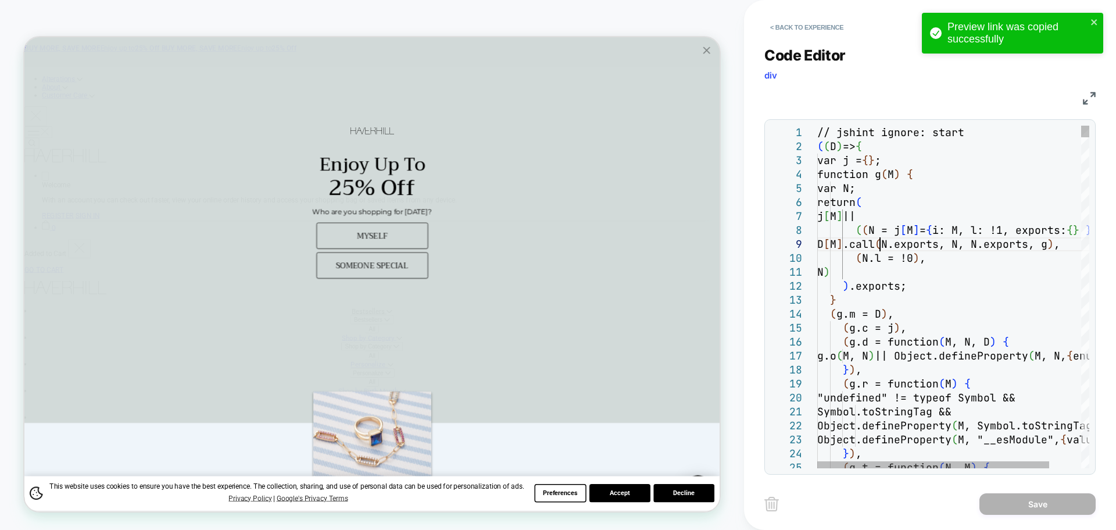
scroll to position [0, 0]
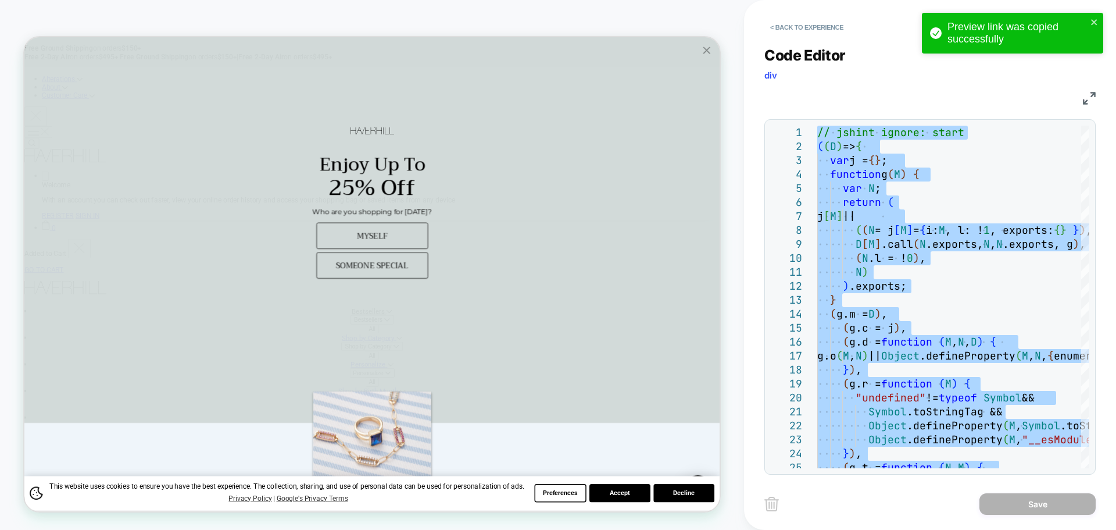
type textarea "**********"
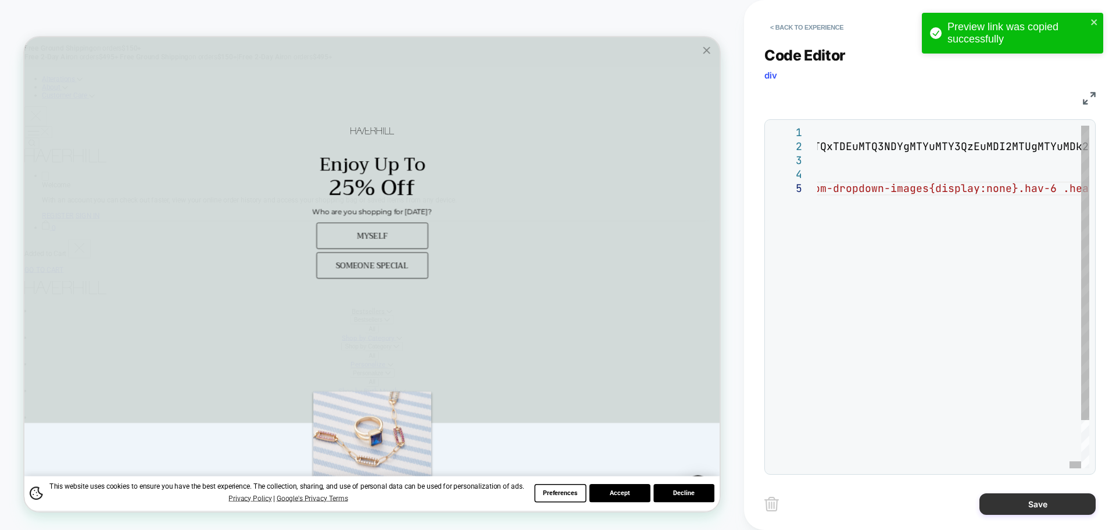
click at [1043, 509] on button "Save" at bounding box center [1038, 504] width 116 height 22
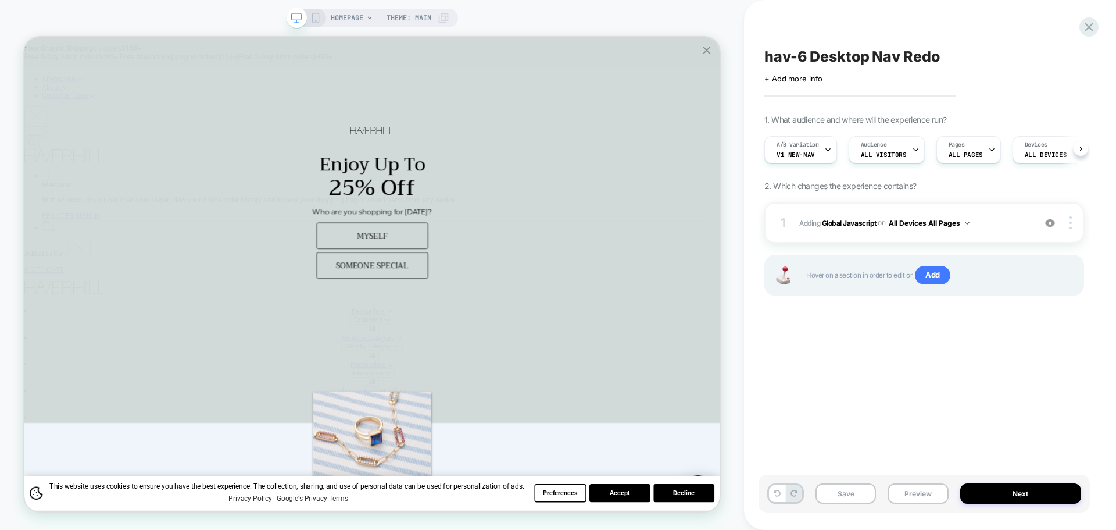
scroll to position [0, 1]
click at [852, 491] on button "Save" at bounding box center [846, 493] width 60 height 20
click at [889, 487] on button "Preview" at bounding box center [918, 493] width 60 height 20
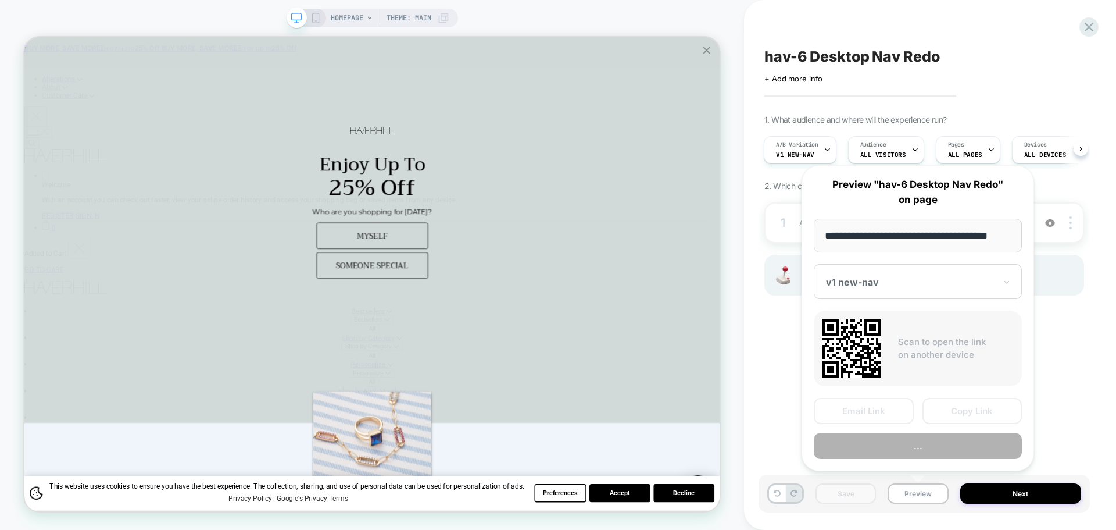
scroll to position [0, 7]
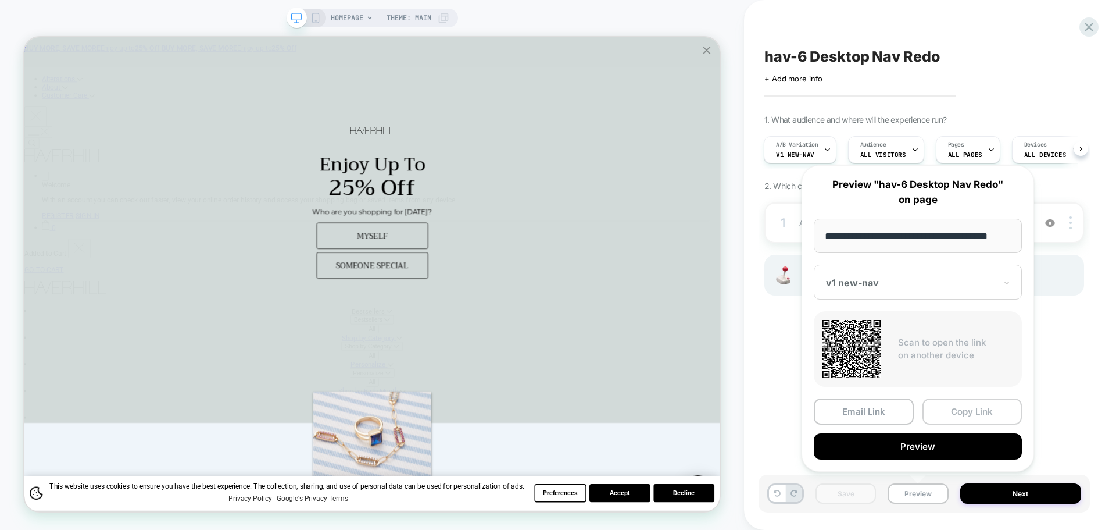
click at [978, 414] on button "Copy Link" at bounding box center [973, 411] width 100 height 26
